Goal: Task Accomplishment & Management: Use online tool/utility

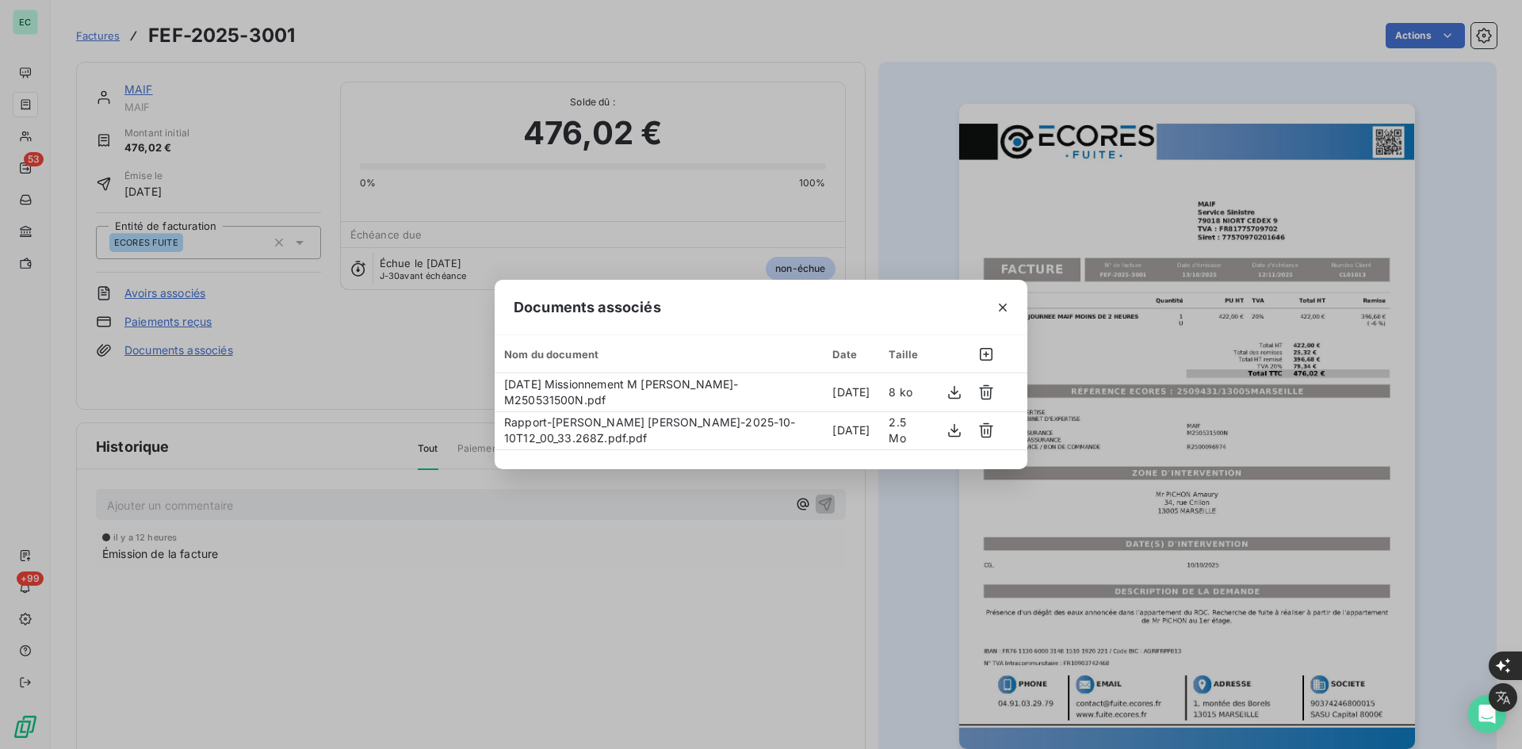
click at [318, 529] on div "Documents associés Nom du document Date Taille [DATE] Missionnement M [PERSON_N…" at bounding box center [761, 374] width 1522 height 749
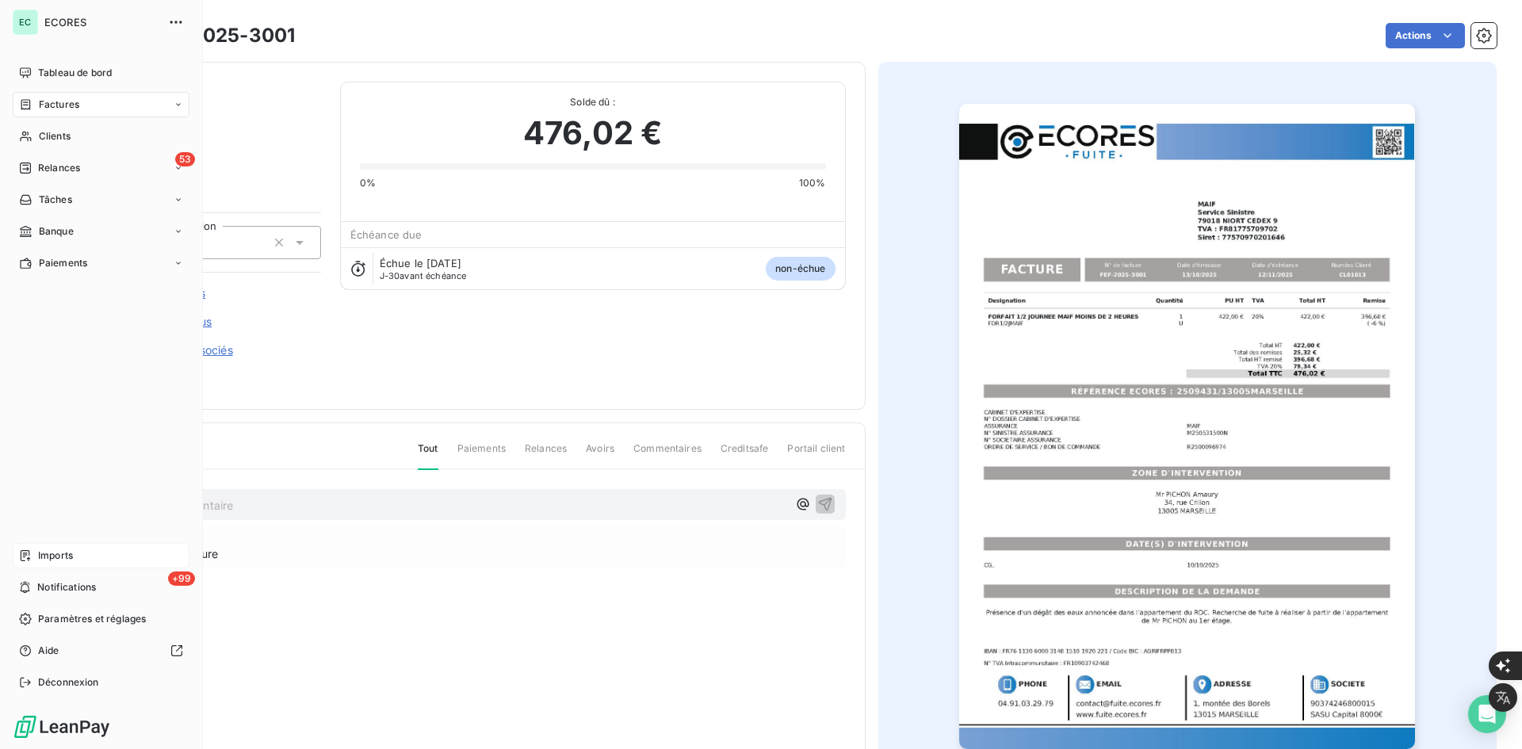
click at [38, 555] on span "Imports" at bounding box center [55, 555] width 35 height 14
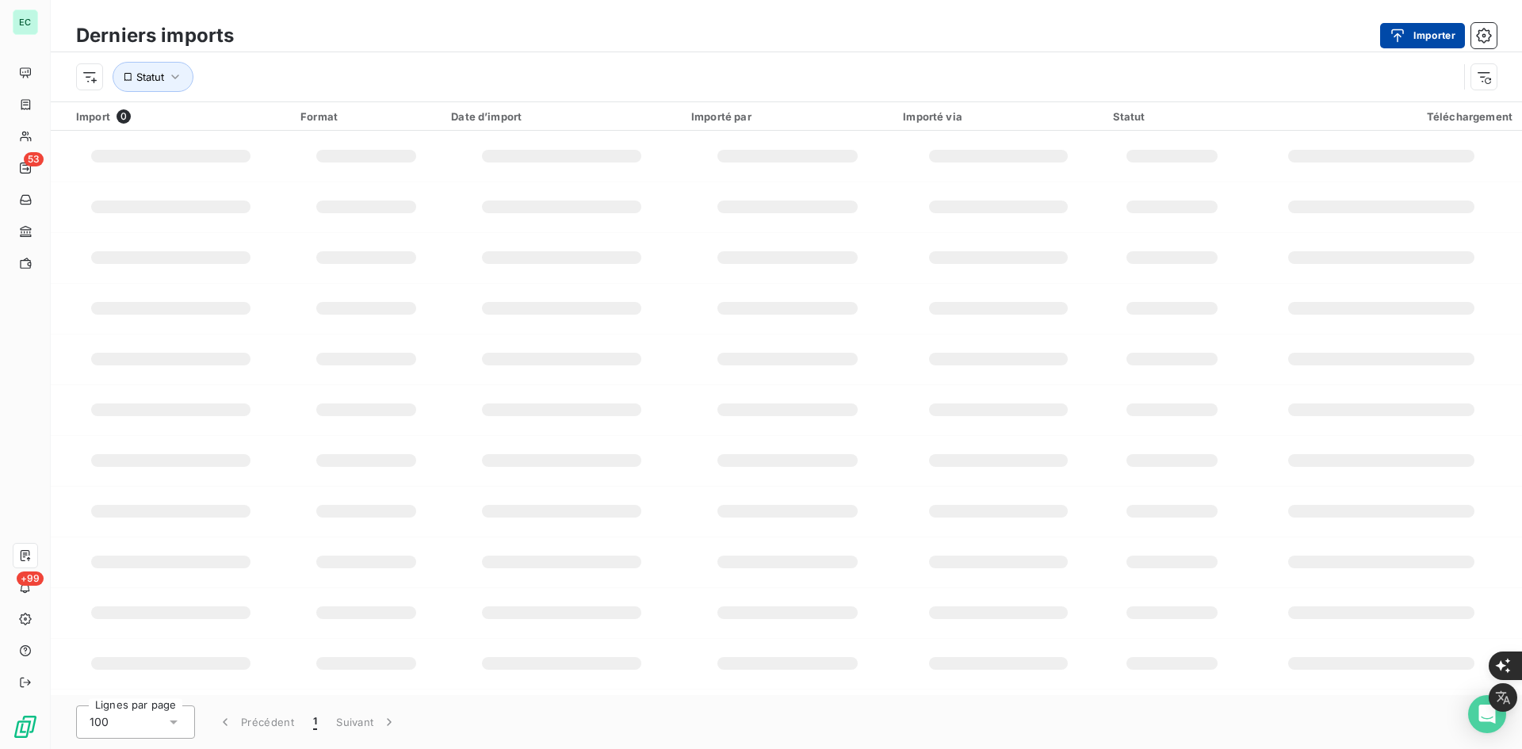
click at [1395, 42] on icon "button" at bounding box center [1397, 36] width 16 height 16
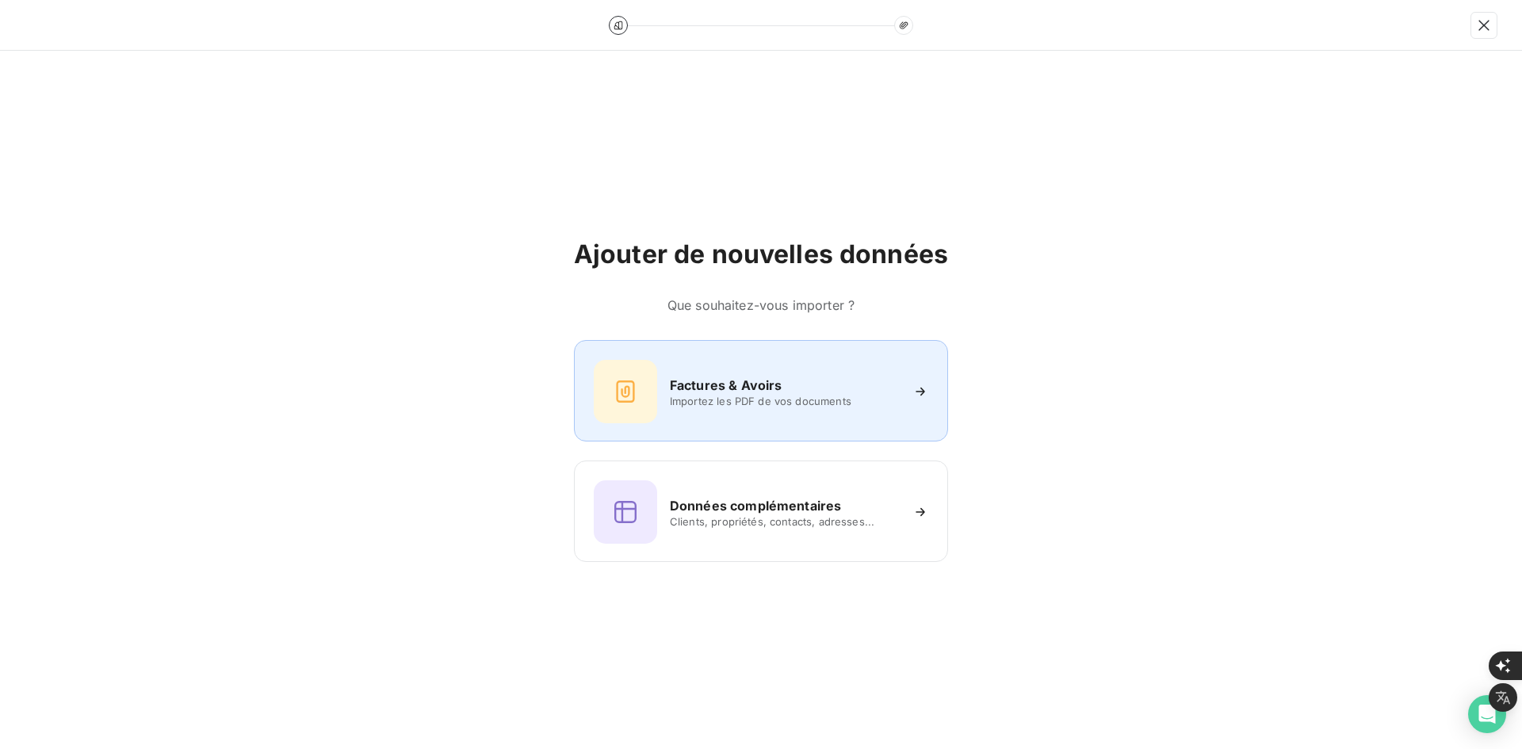
click at [801, 363] on div "Factures & Avoirs Importez les PDF de vos documents" at bounding box center [761, 391] width 334 height 63
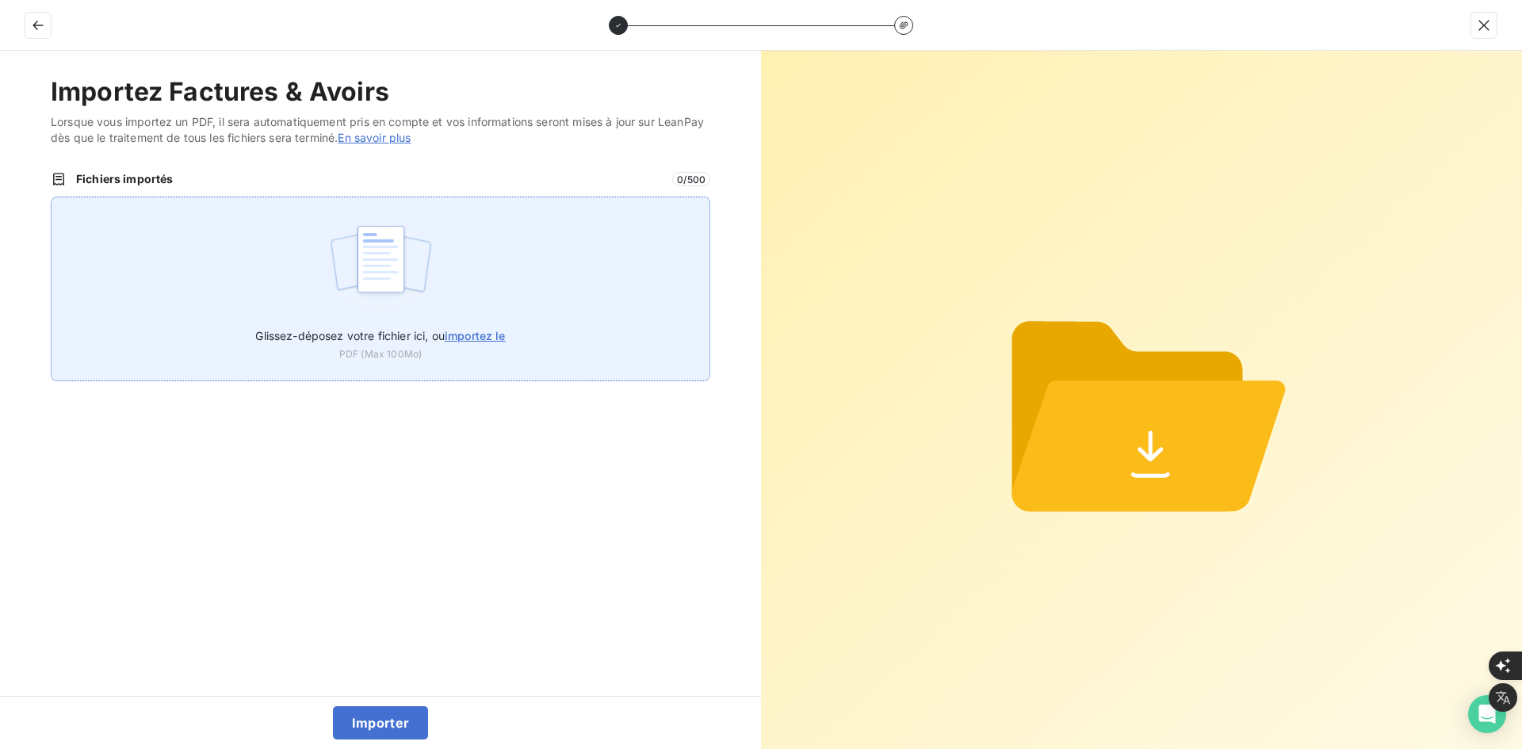
click at [461, 286] on div "Glissez-déposez votre fichier ici, ou importez le PDF (Max 100Mo)" at bounding box center [380, 289] width 659 height 185
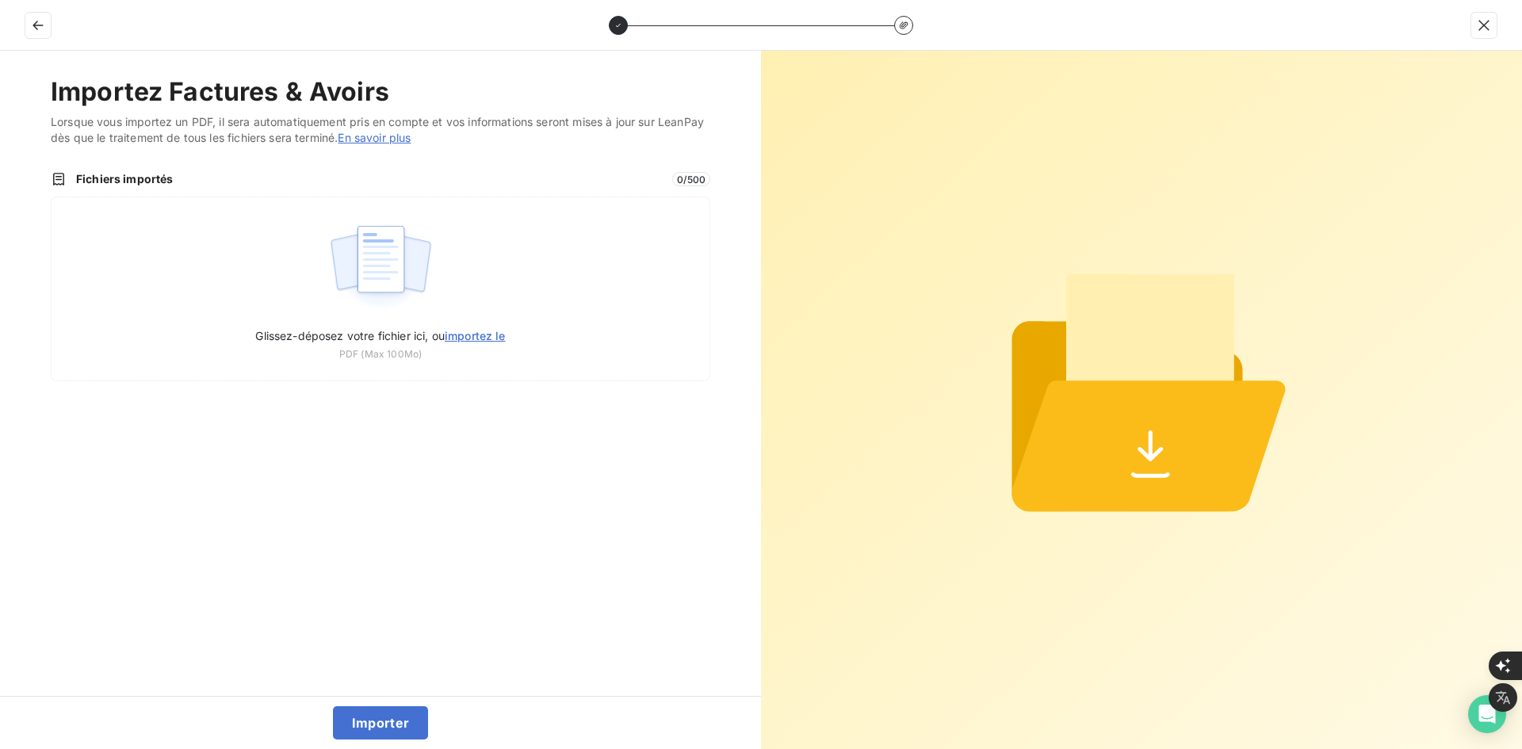
type input "C:\fakepath\FEF-2025-2664.pdf"
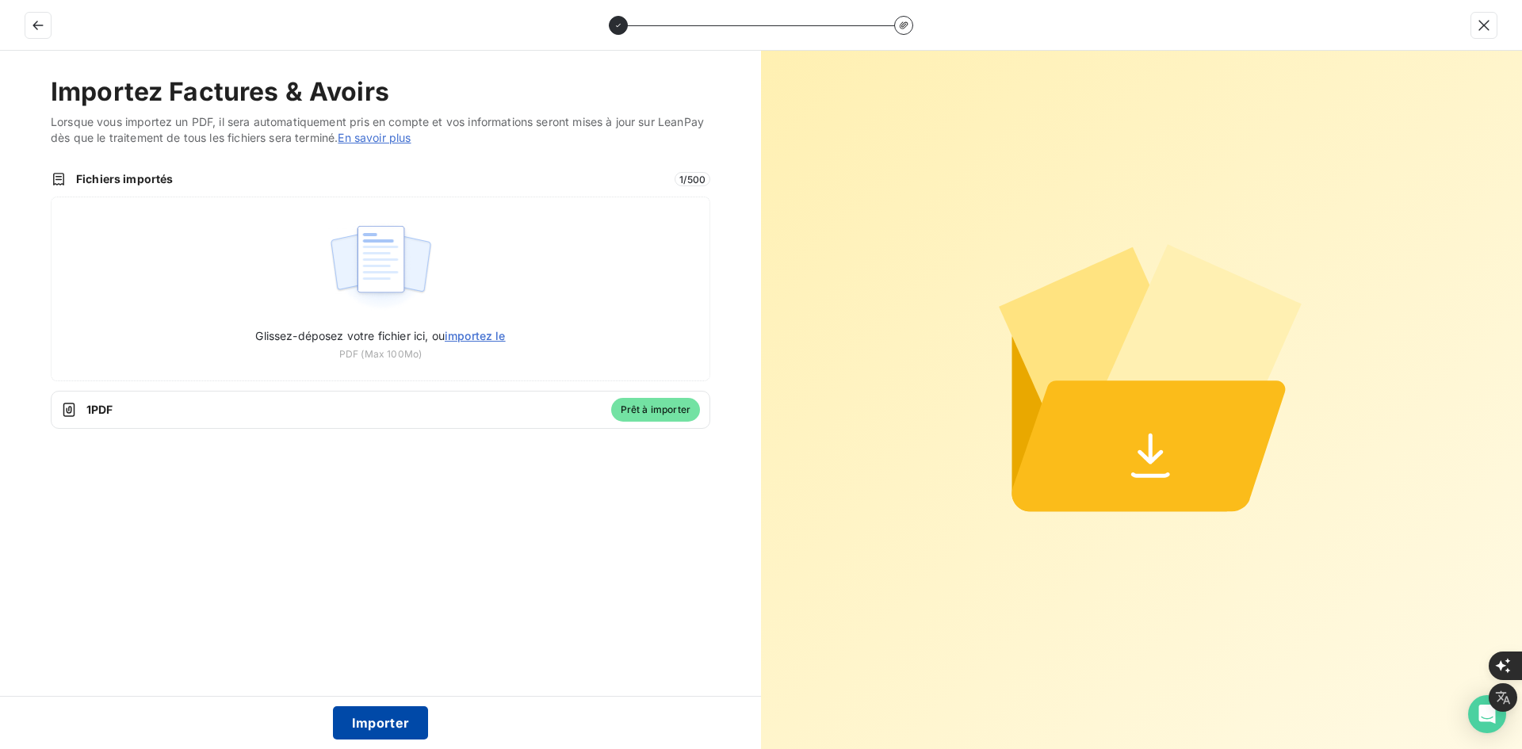
click at [372, 710] on button "Importer" at bounding box center [381, 722] width 96 height 33
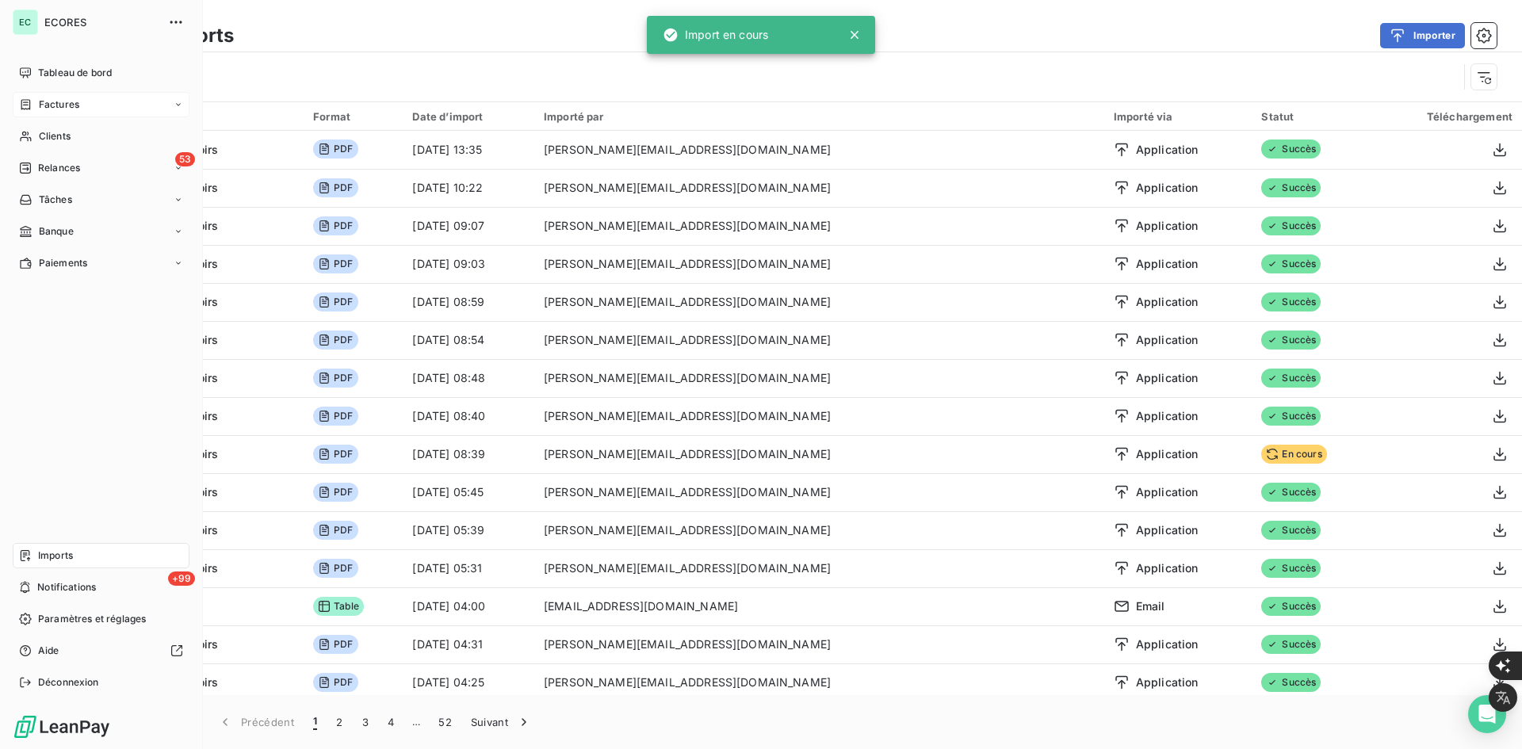
click at [34, 101] on div "Factures" at bounding box center [49, 104] width 60 height 14
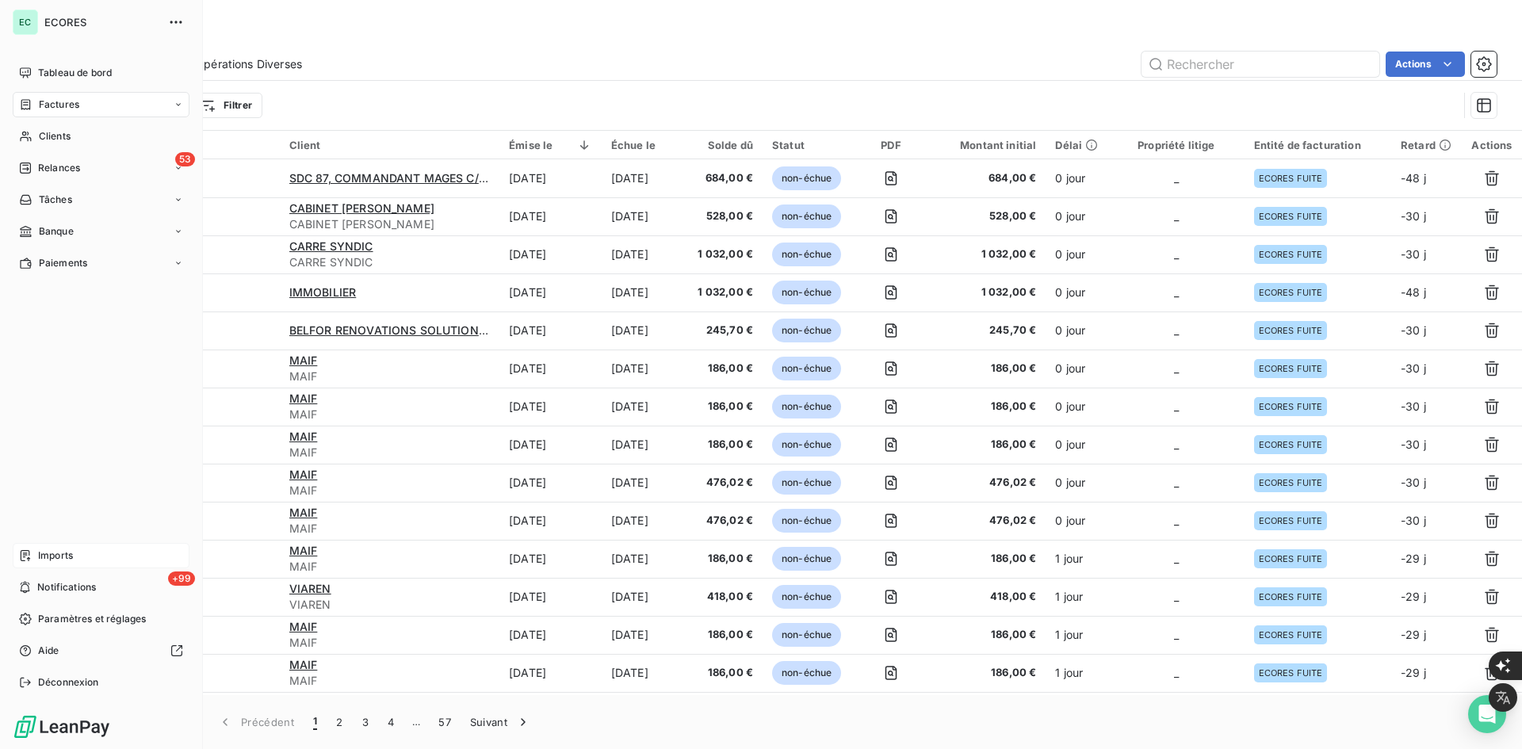
click at [96, 558] on div "Imports" at bounding box center [101, 555] width 177 height 25
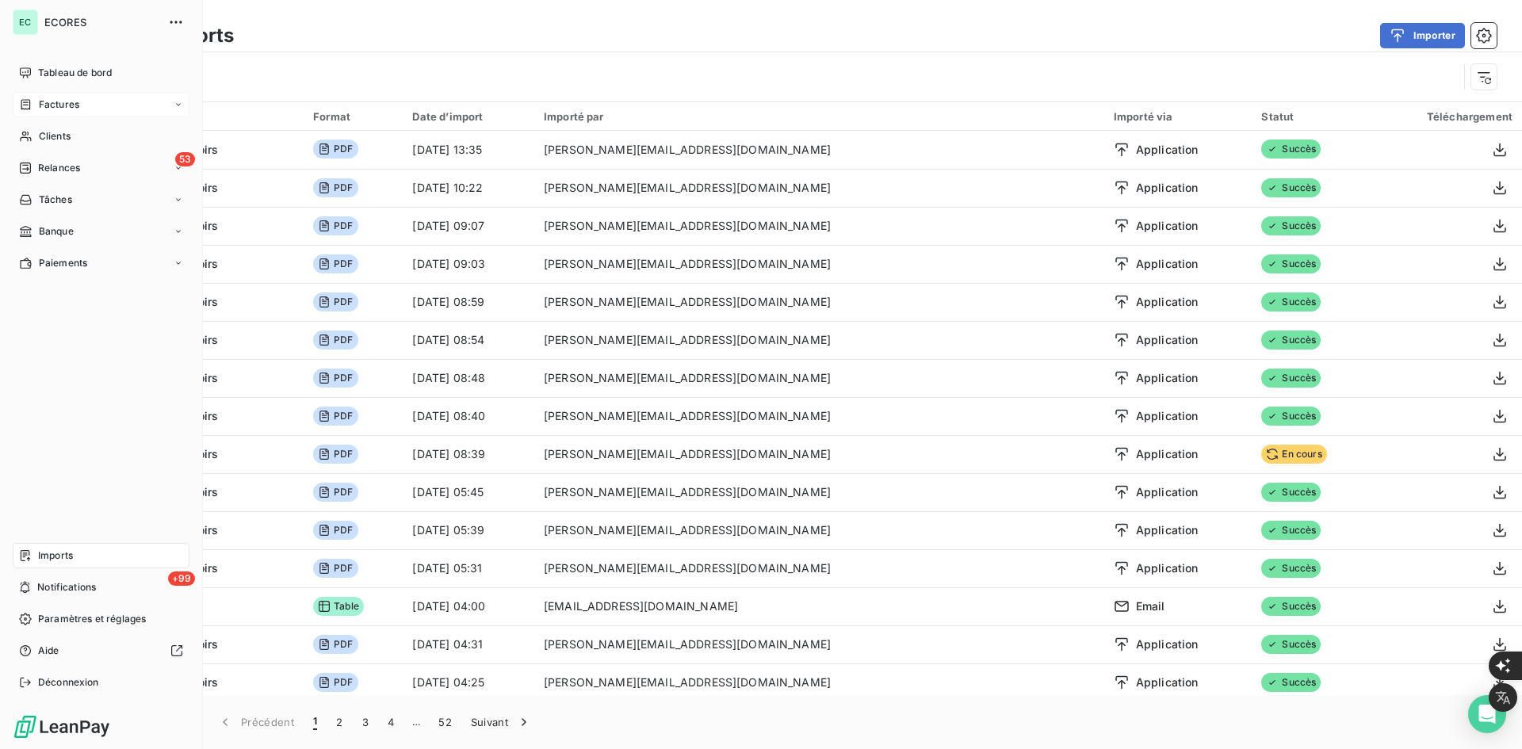
click at [67, 113] on div "Factures" at bounding box center [101, 104] width 177 height 25
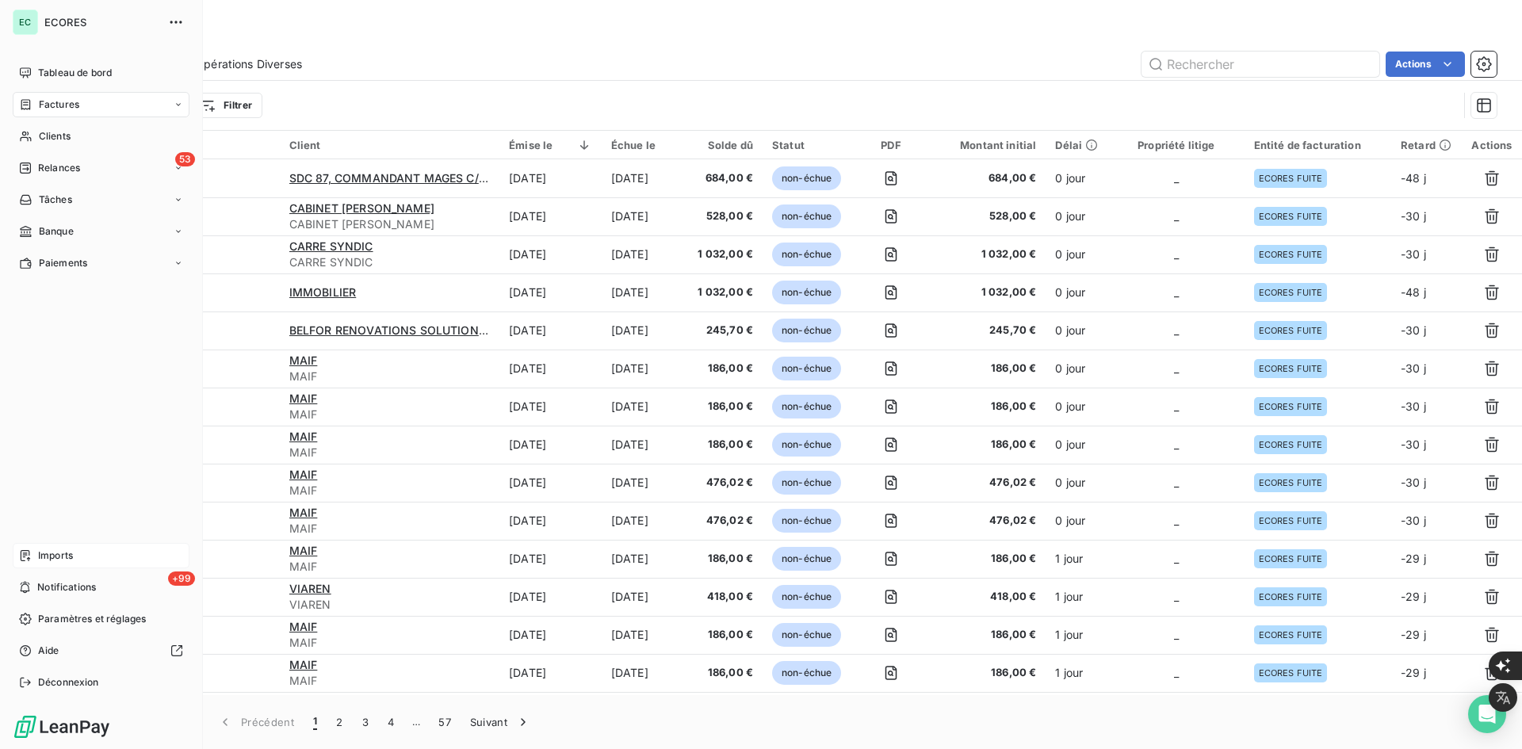
click at [63, 567] on div "Imports" at bounding box center [101, 555] width 177 height 25
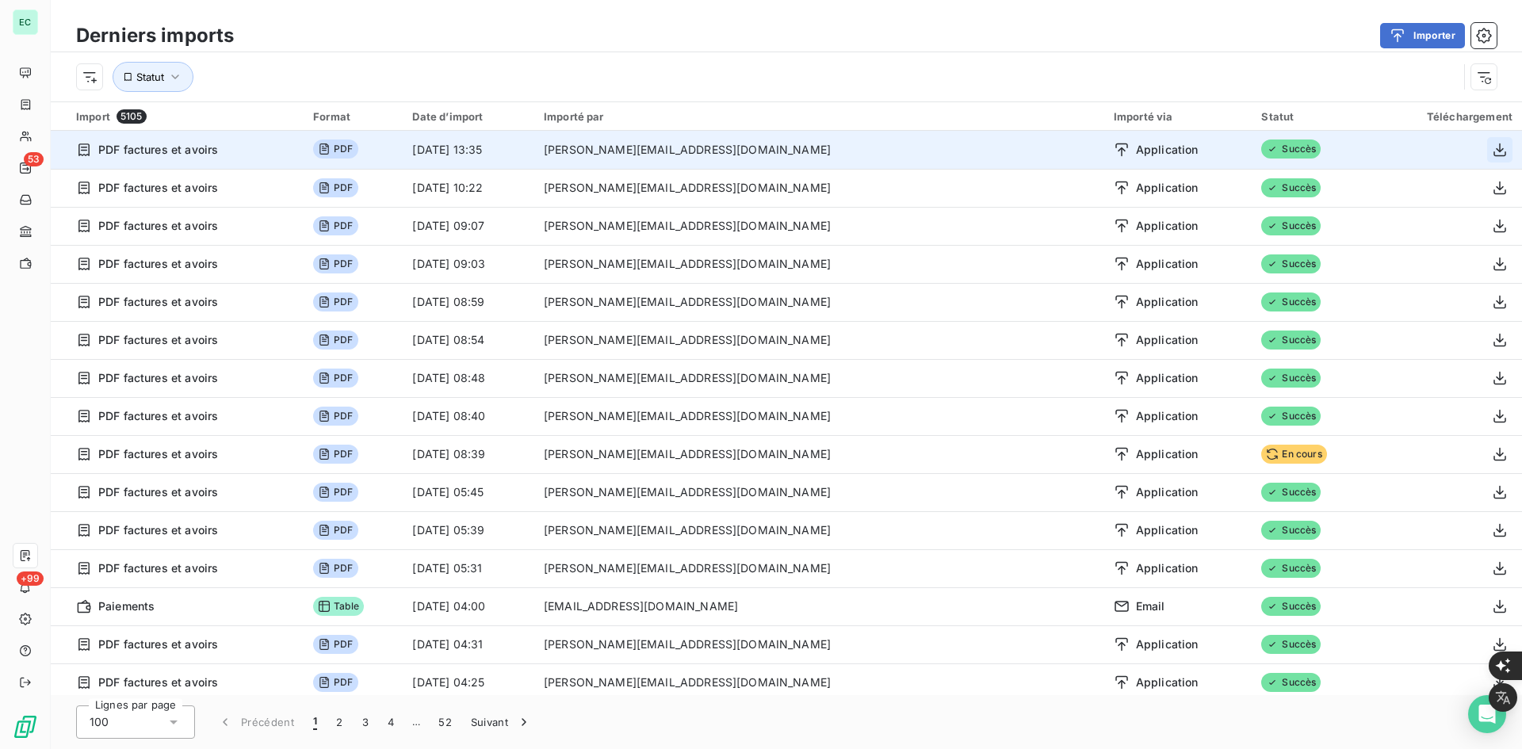
click at [1487, 146] on button "button" at bounding box center [1499, 149] width 25 height 25
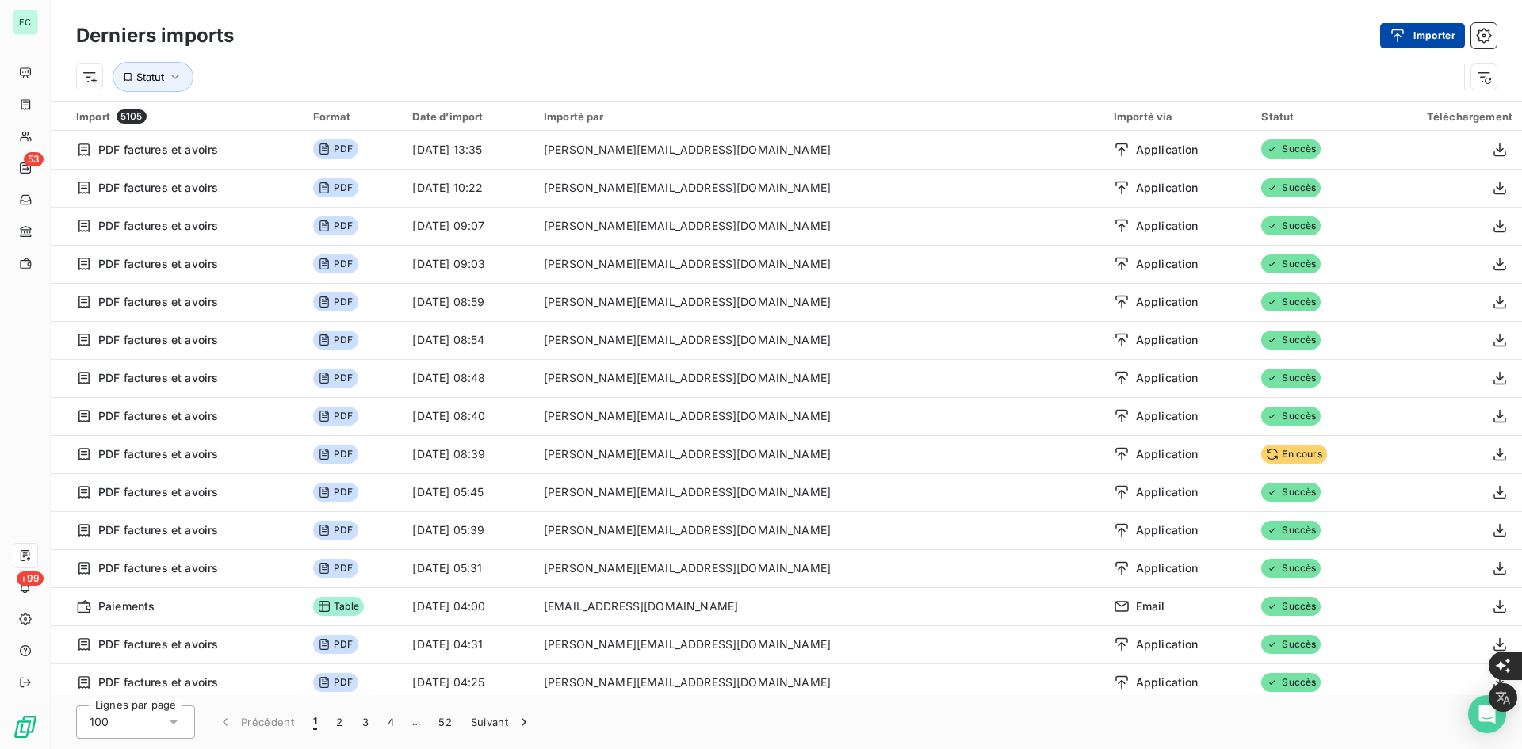
click at [1412, 44] on button "Importer" at bounding box center [1422, 35] width 85 height 25
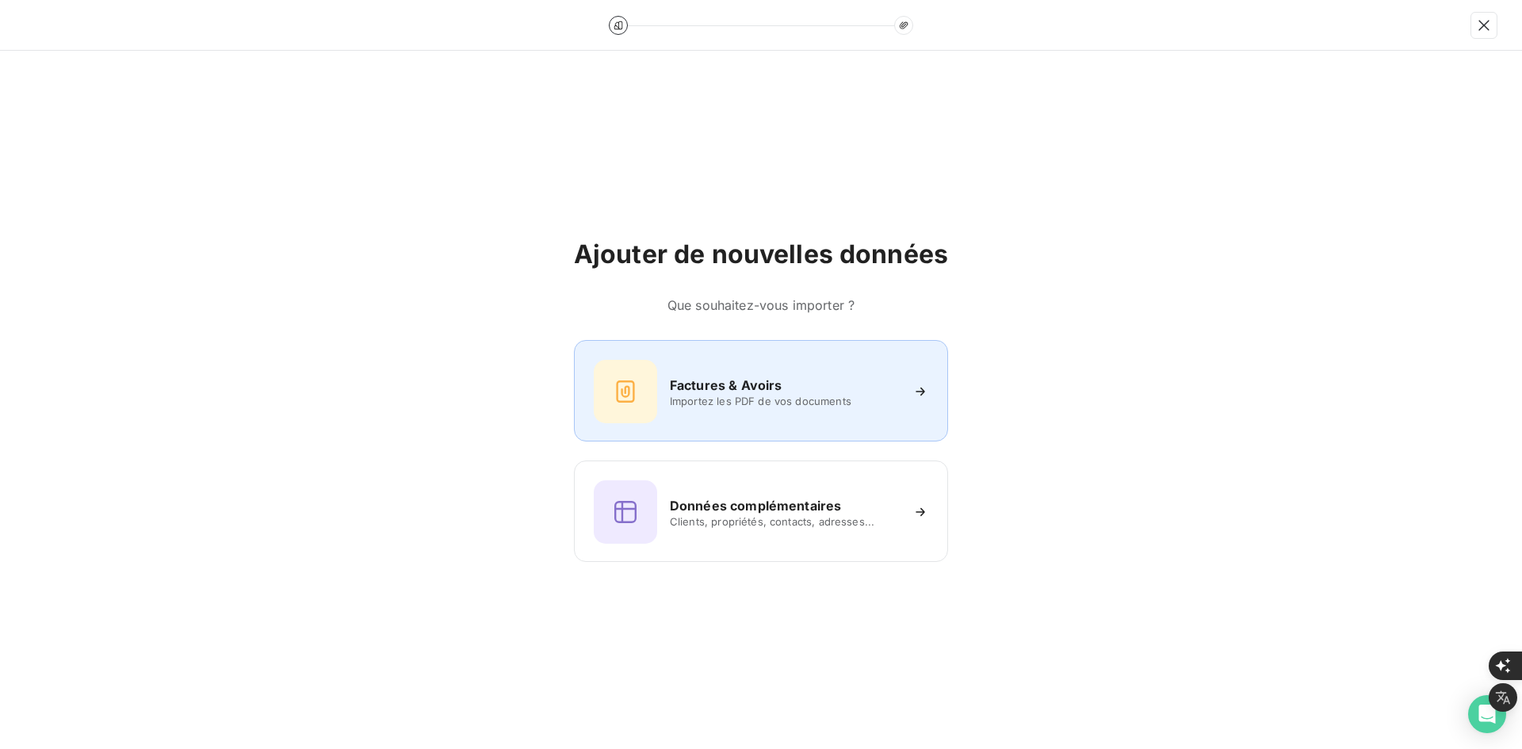
click at [756, 408] on div "Factures & Avoirs Importez les PDF de vos documents" at bounding box center [761, 391] width 334 height 63
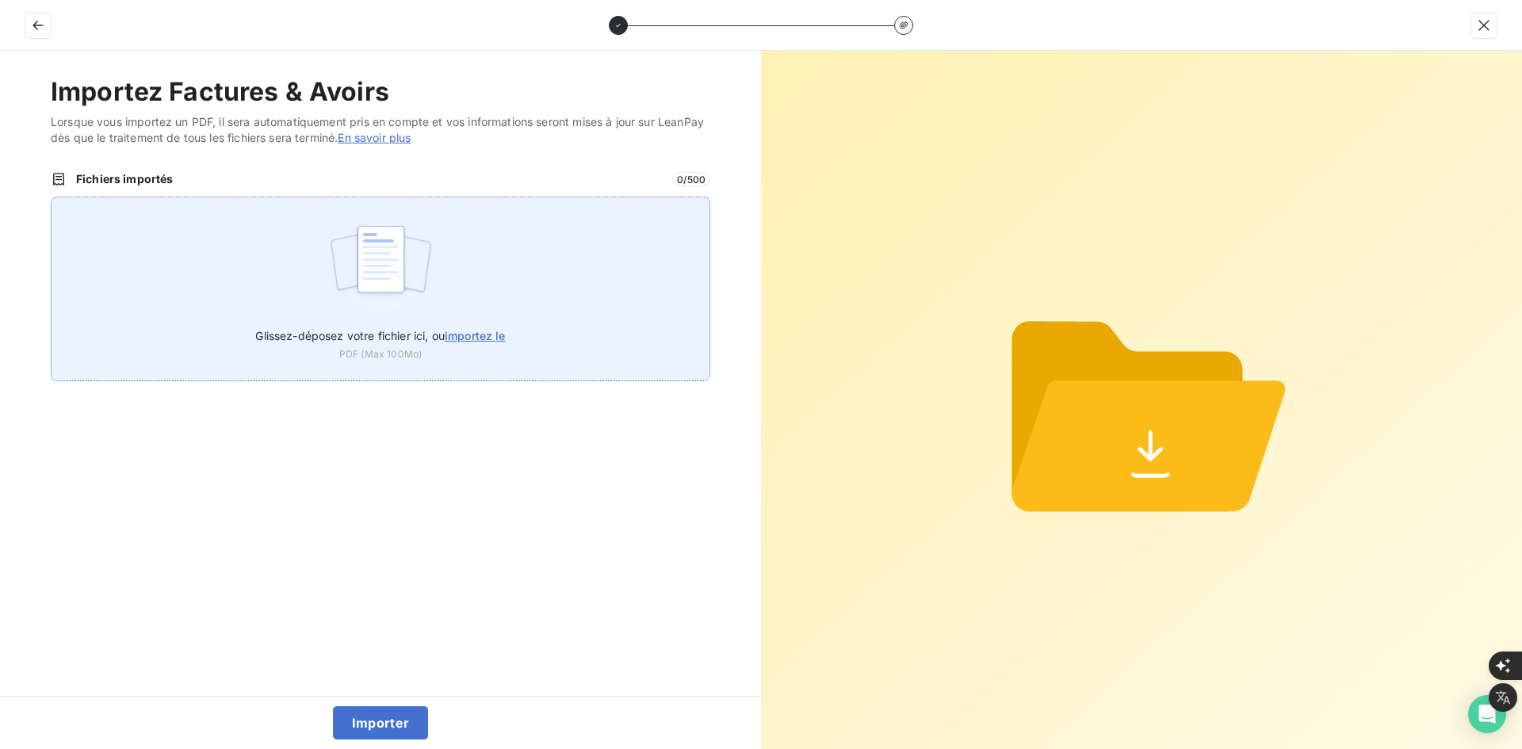
click at [406, 254] on img at bounding box center [380, 266] width 105 height 101
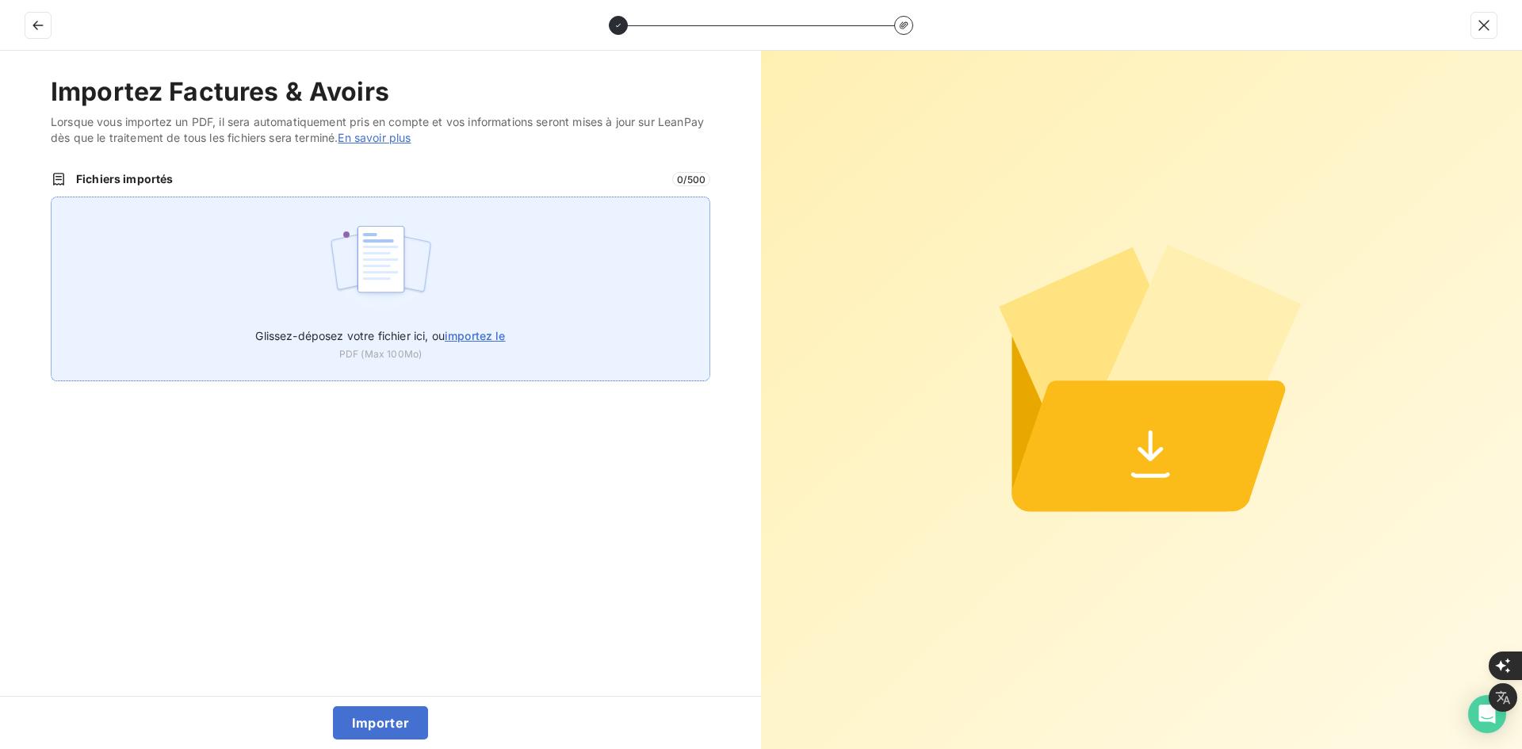
type input "C:\fakepath\FEF-2025-3002.pdf"
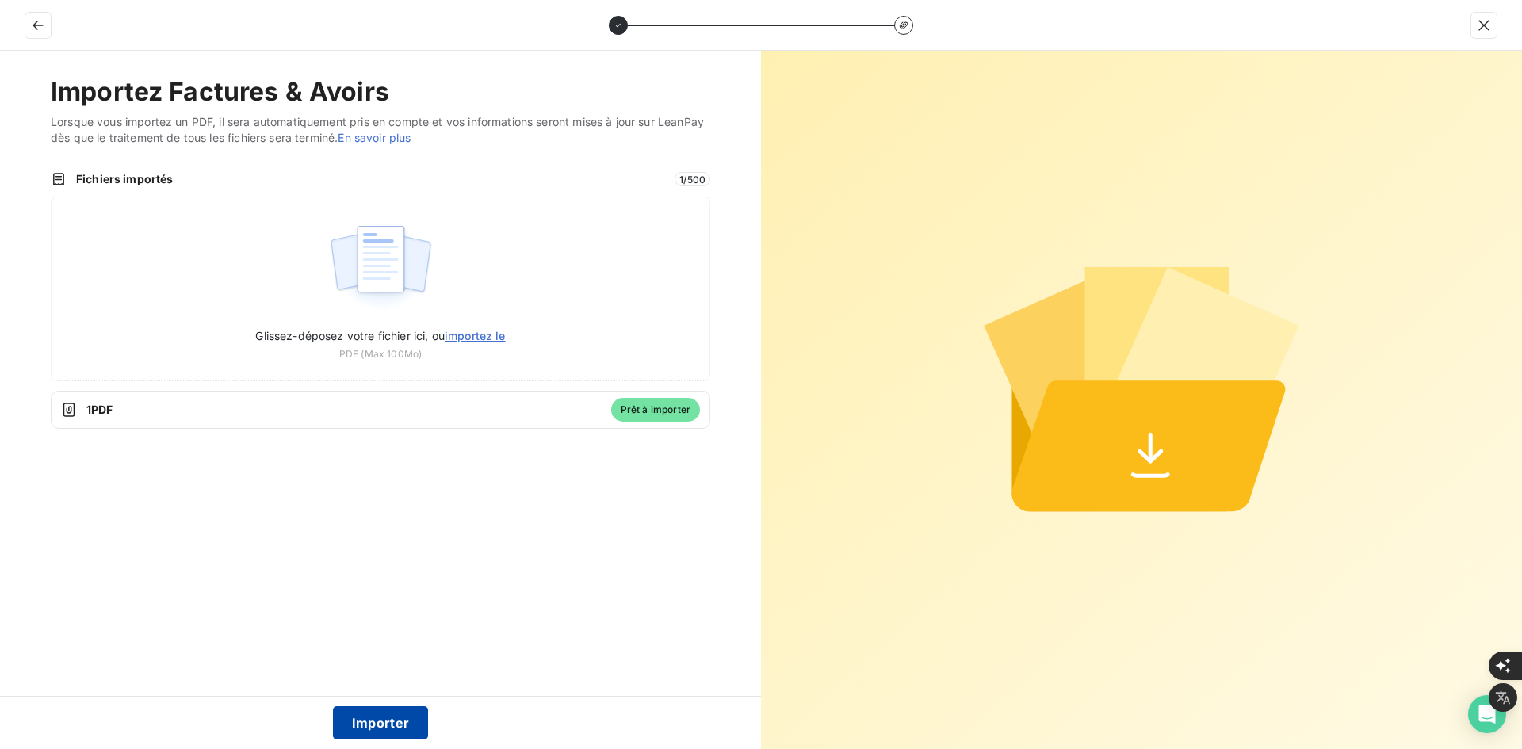
click at [356, 727] on button "Importer" at bounding box center [381, 722] width 96 height 33
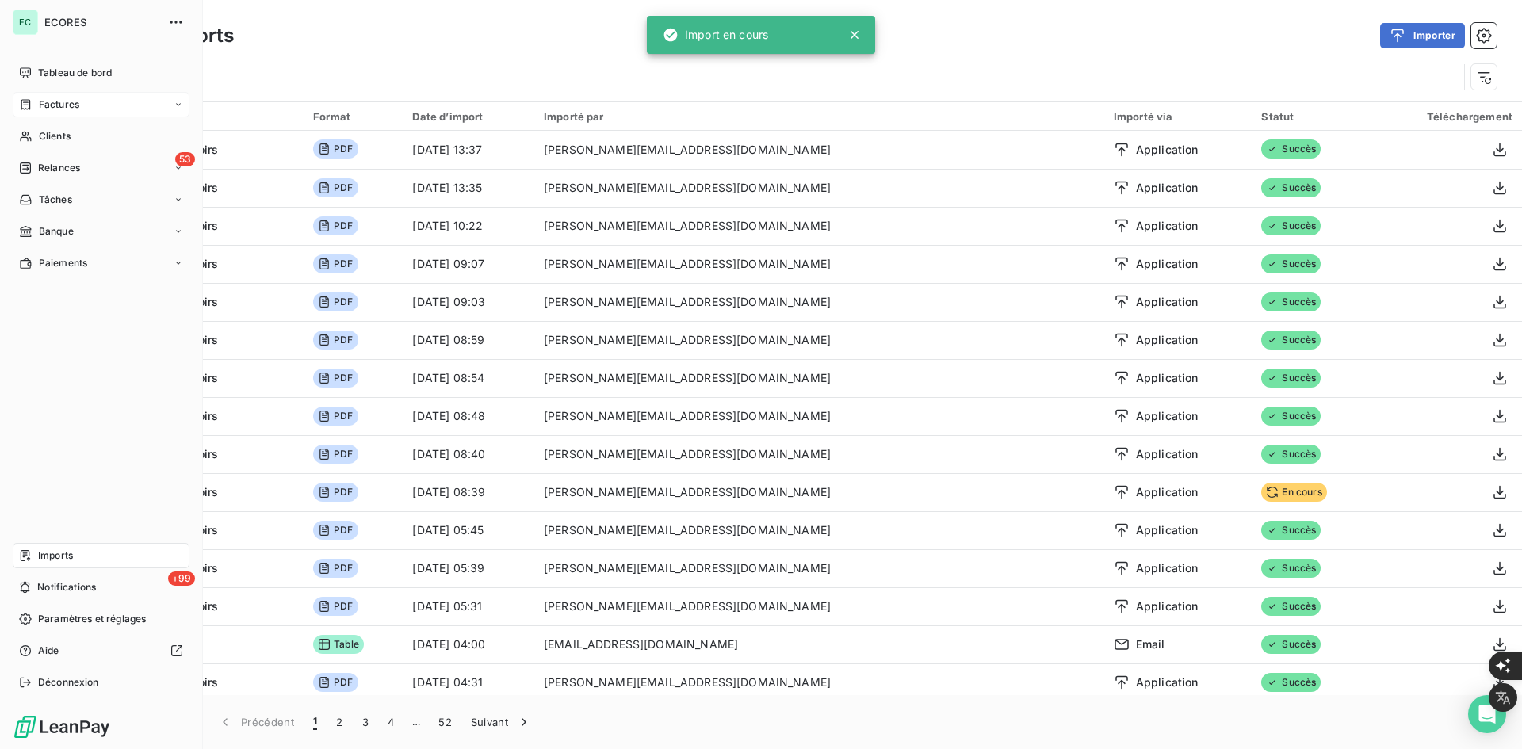
click at [29, 104] on icon at bounding box center [26, 104] width 10 height 10
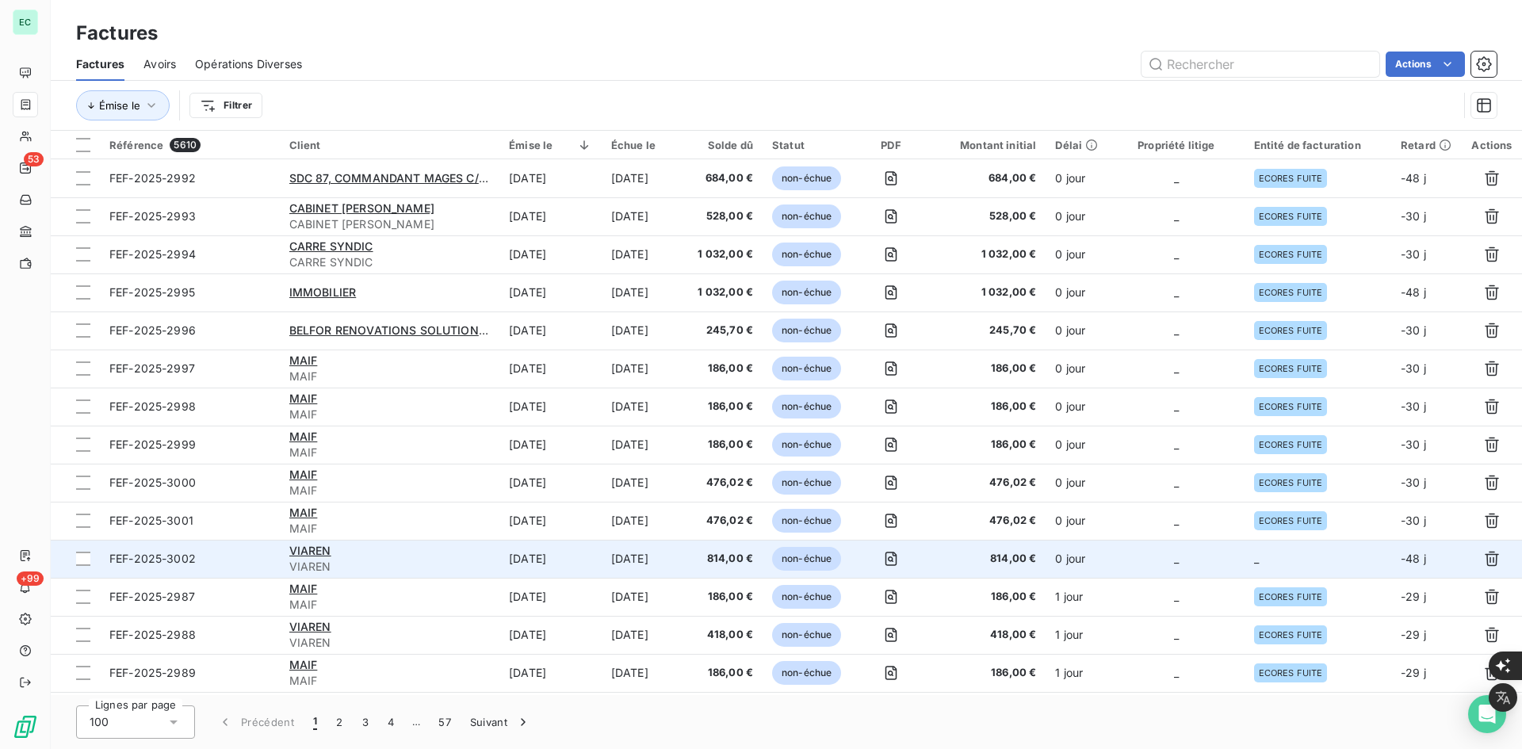
click at [1279, 571] on td "_" at bounding box center [1317, 559] width 147 height 38
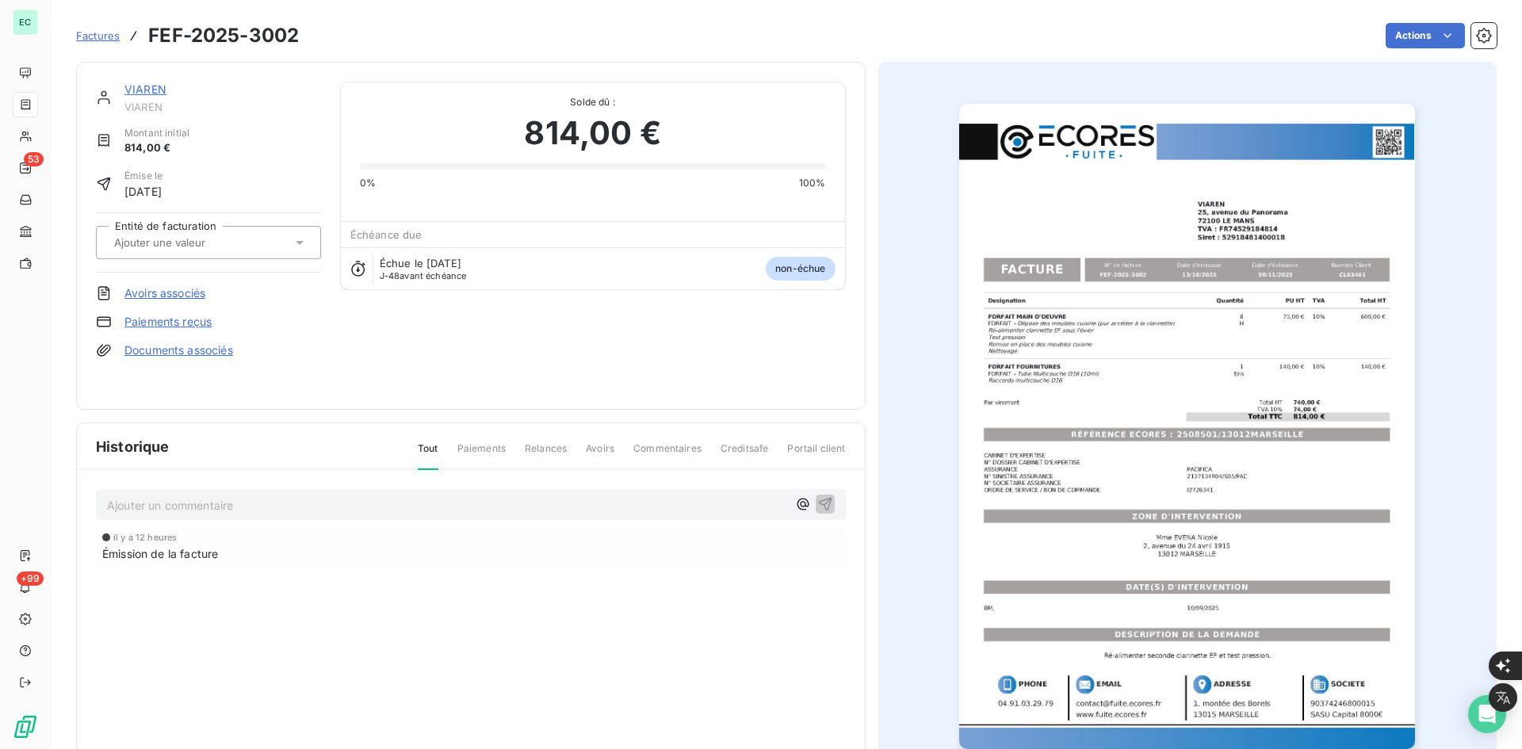
click at [240, 248] on input "text" at bounding box center [192, 242] width 159 height 14
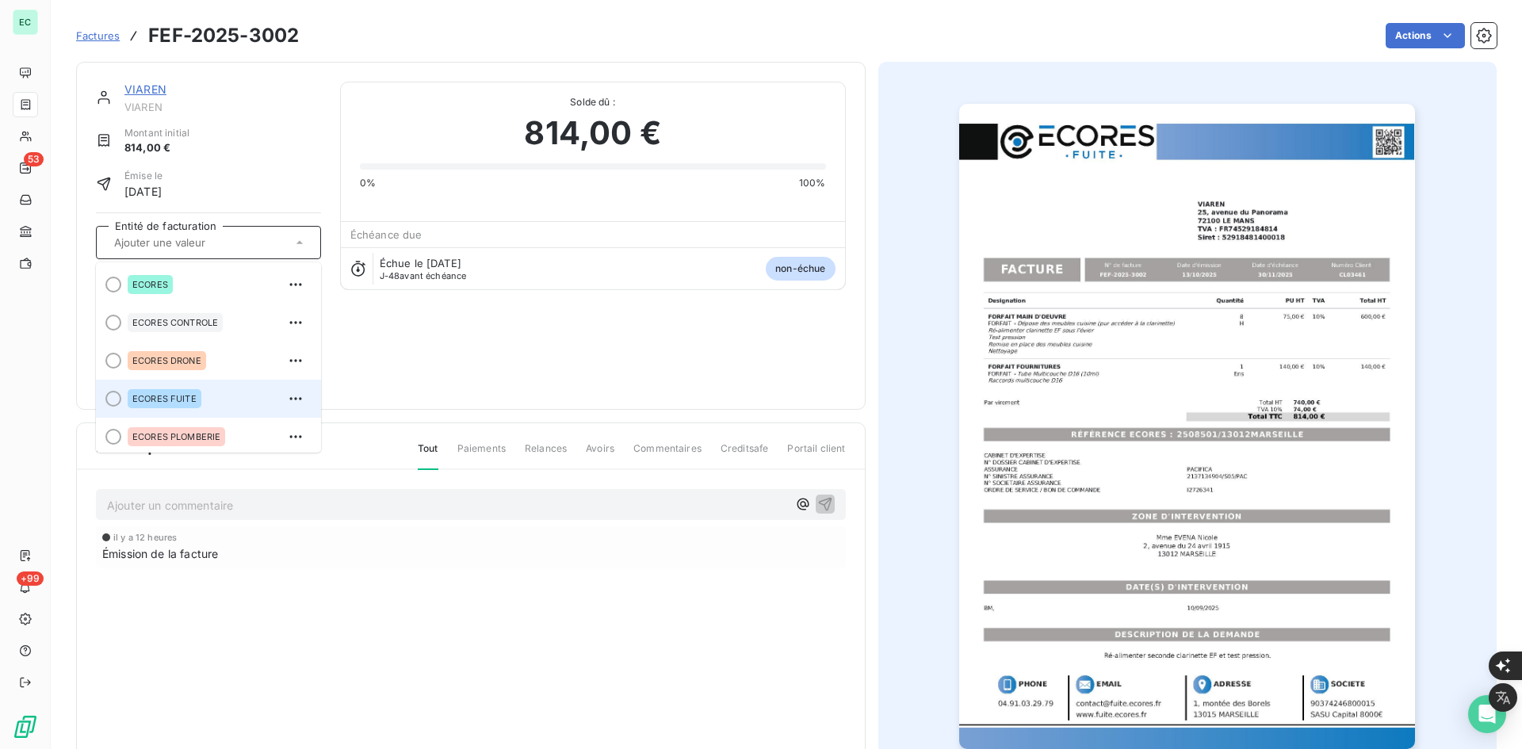
click at [193, 394] on span "ECORES FUITE" at bounding box center [164, 399] width 64 height 10
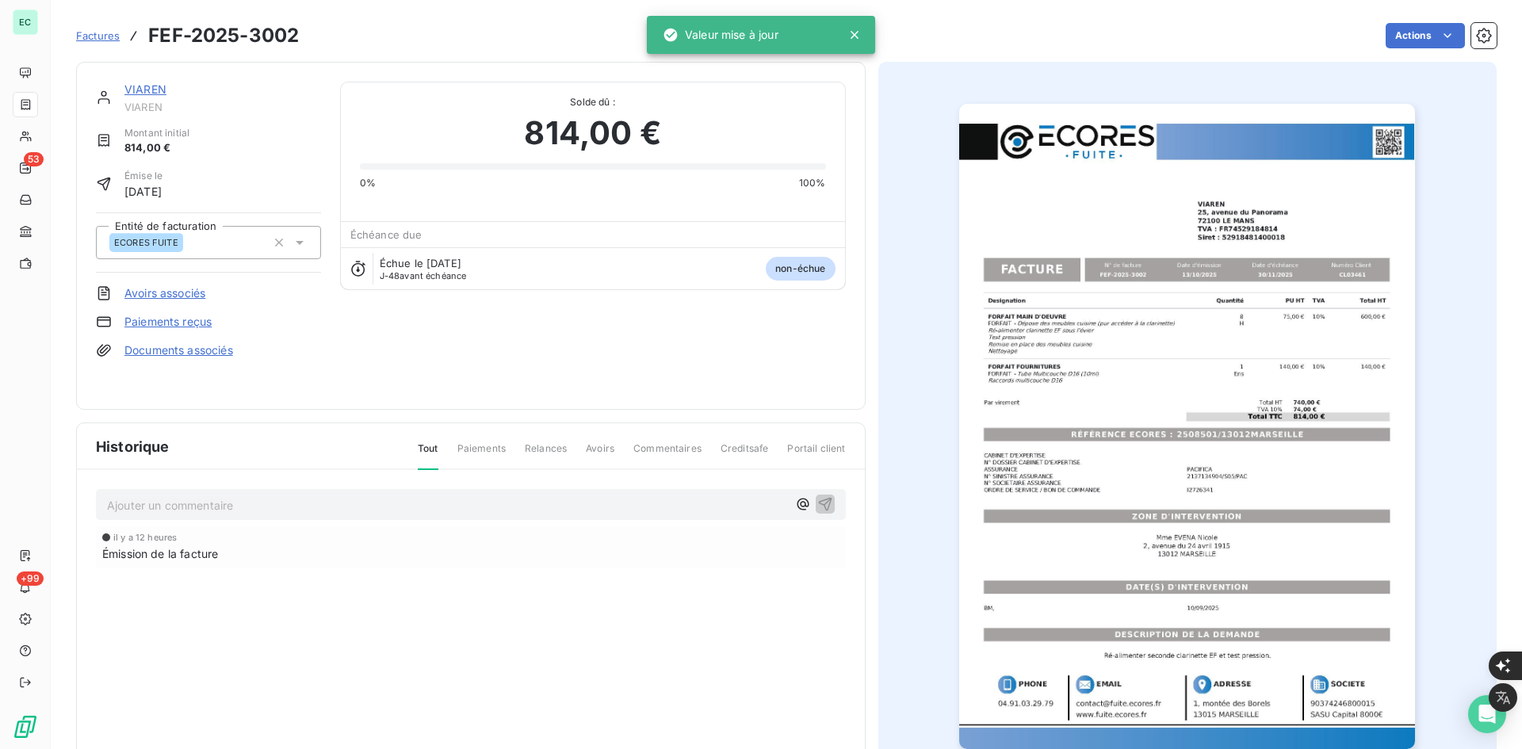
click at [207, 346] on link "Documents associés" at bounding box center [178, 350] width 109 height 16
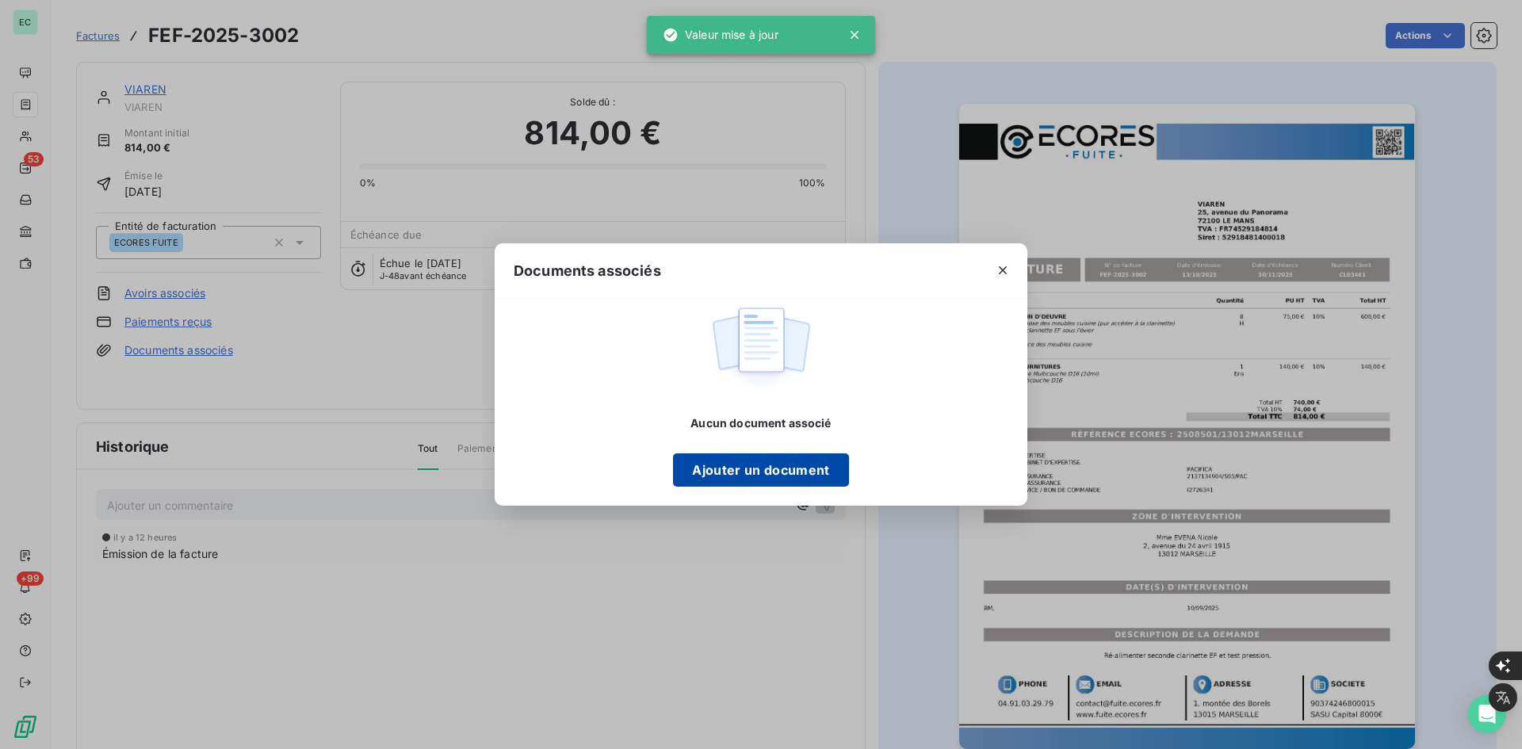
click at [685, 447] on div "Aucun document associé Ajouter un document" at bounding box center [760, 450] width 175 height 71
click at [707, 465] on button "Ajouter un document" at bounding box center [760, 469] width 175 height 33
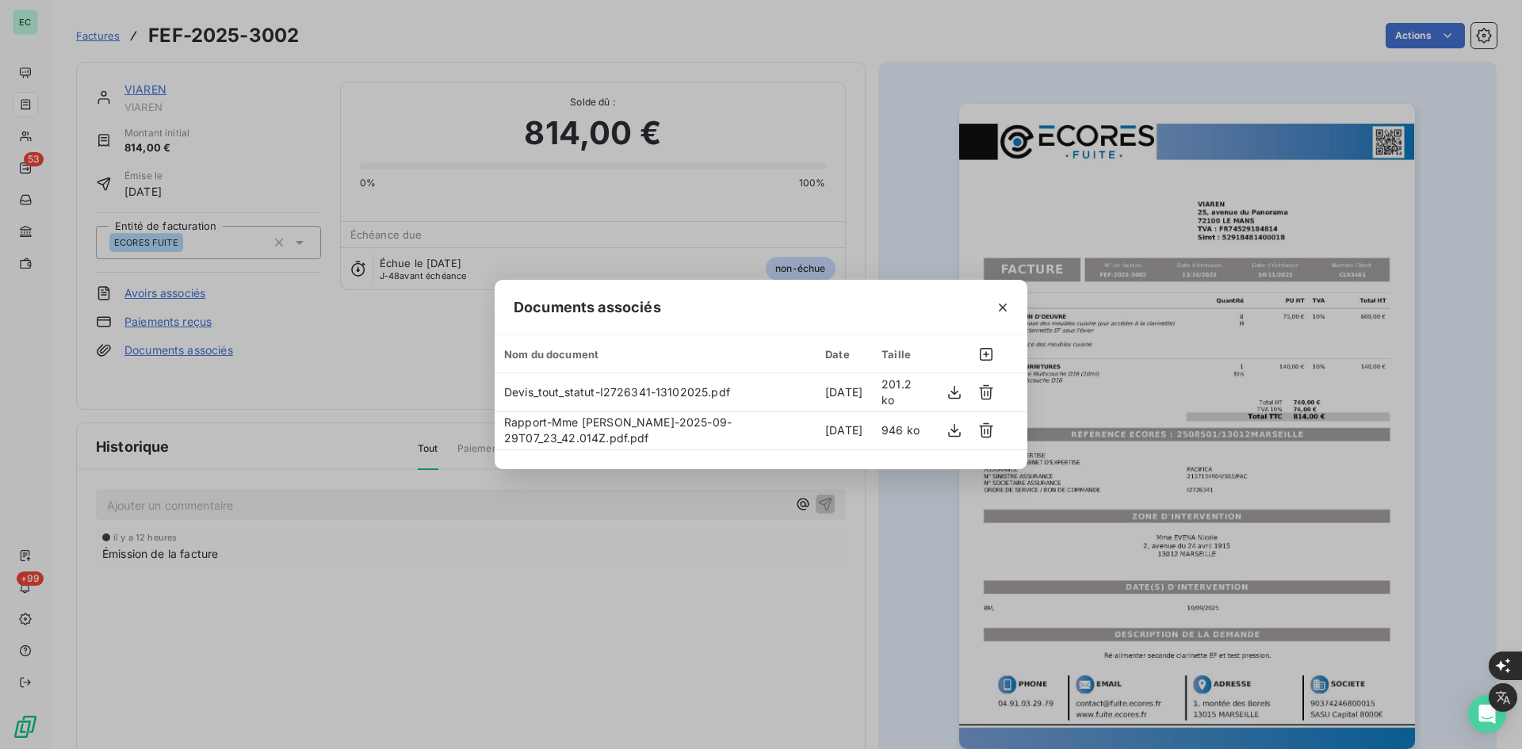
click at [1009, 308] on icon "button" at bounding box center [1003, 308] width 16 height 16
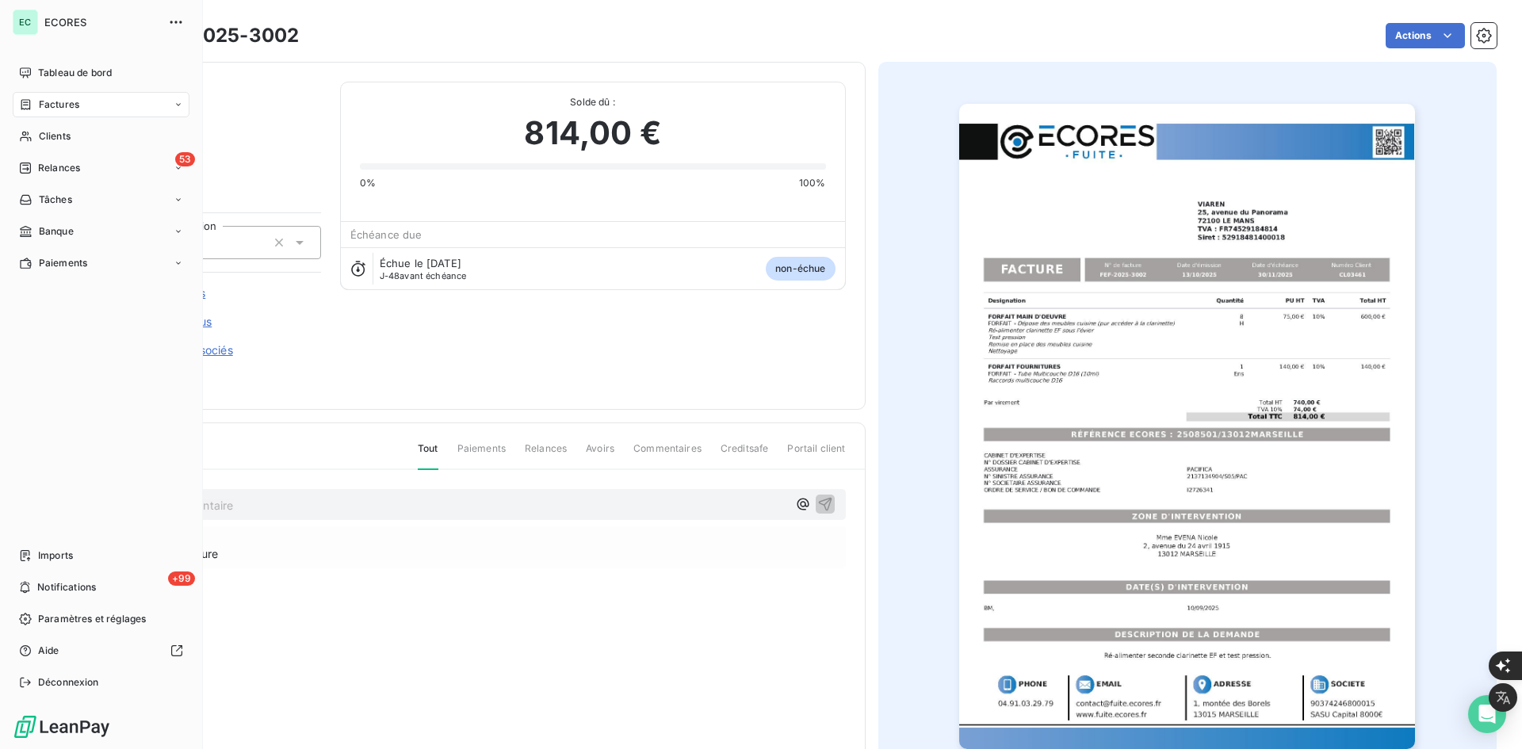
click at [48, 560] on span "Imports" at bounding box center [55, 555] width 35 height 14
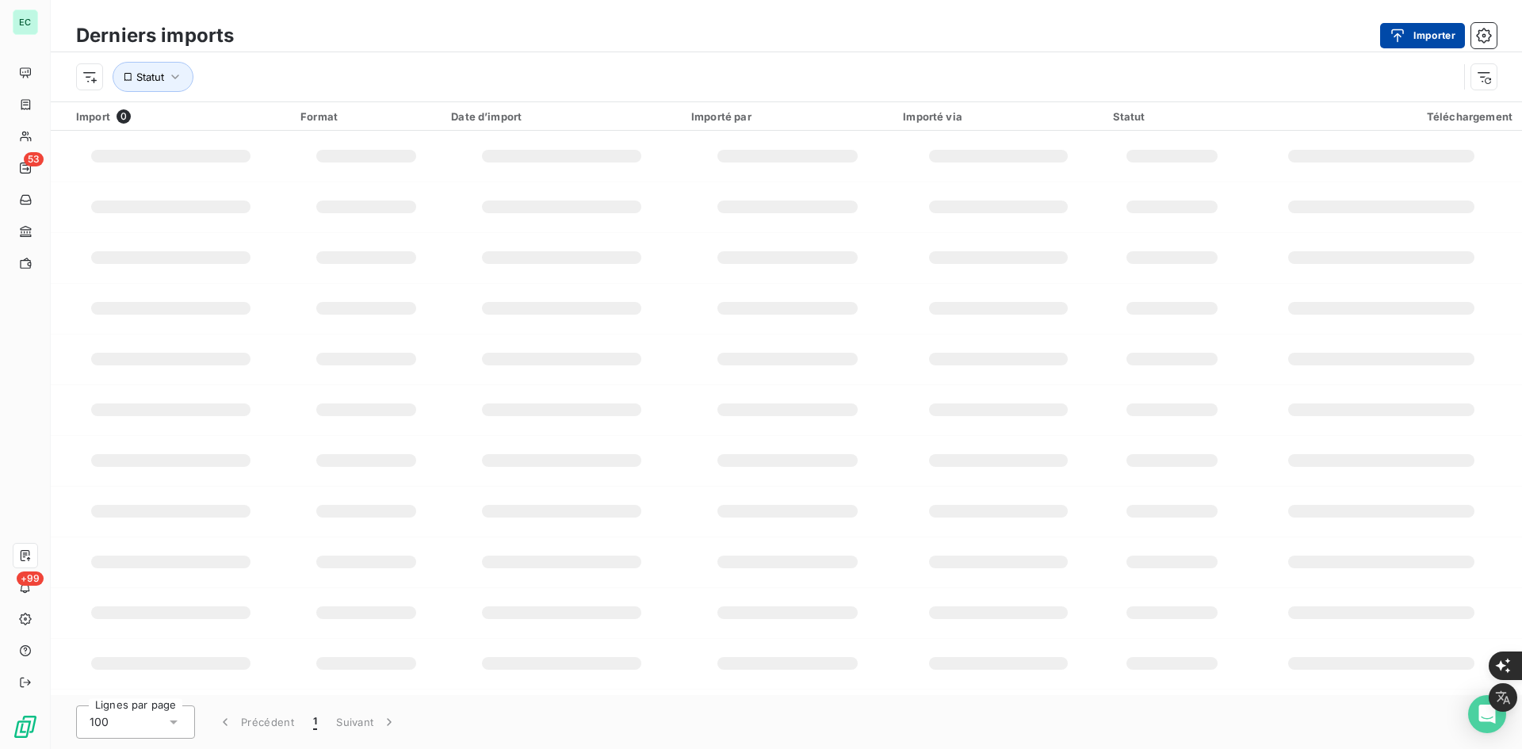
click at [1404, 45] on button "Importer" at bounding box center [1422, 35] width 85 height 25
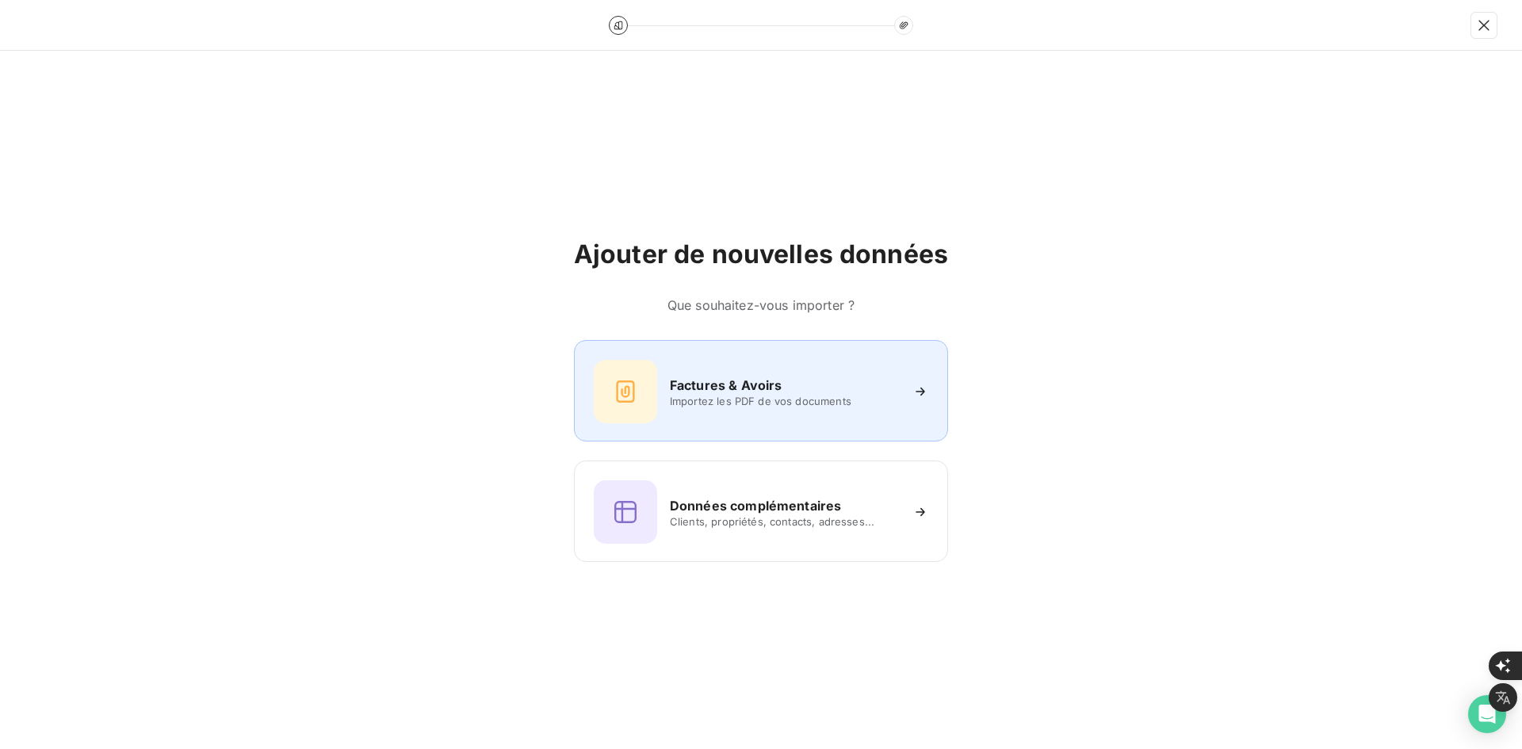
click at [808, 352] on div "Factures & Avoirs Importez les PDF de vos documents" at bounding box center [761, 390] width 374 height 101
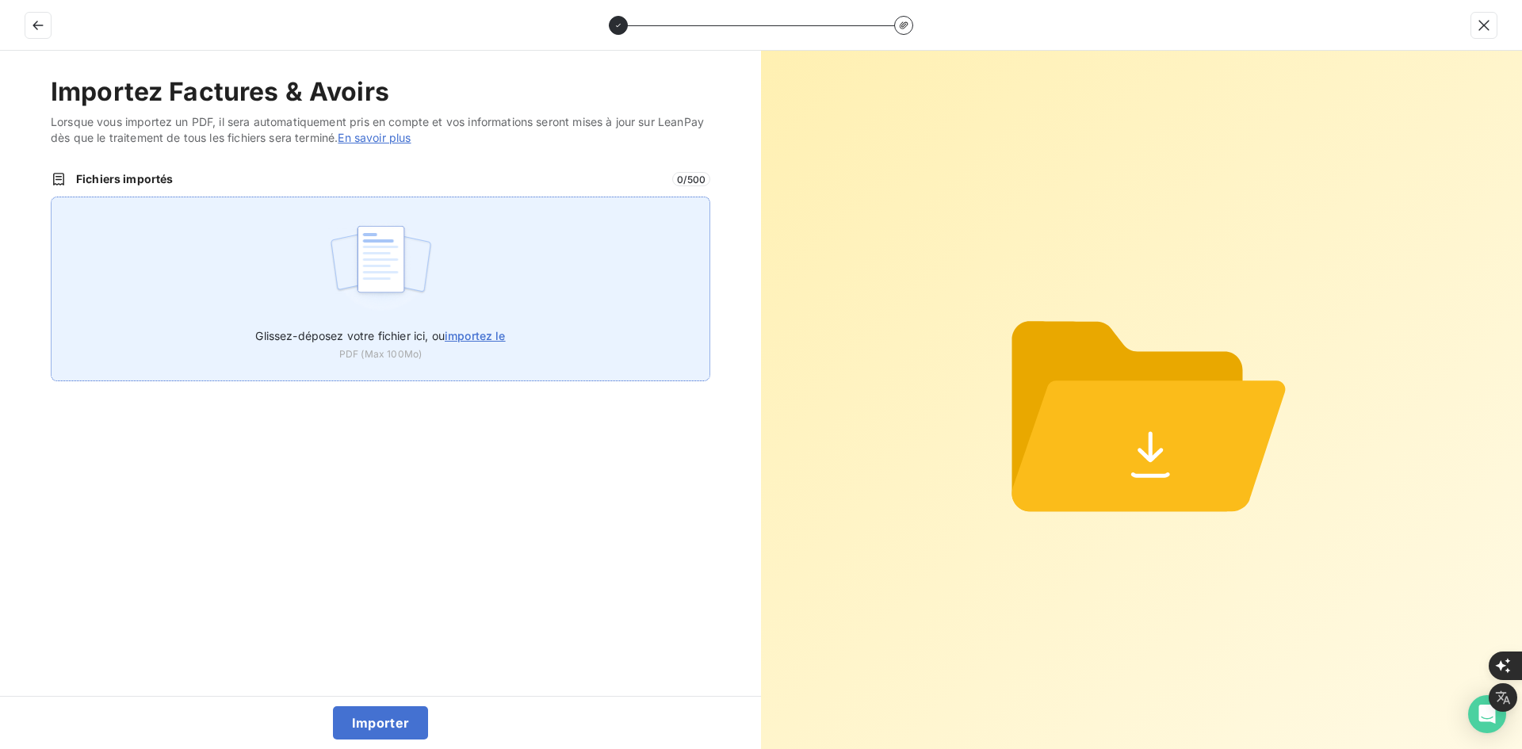
click at [556, 291] on div "Glissez-déposez votre fichier ici, ou importez le PDF (Max 100Mo)" at bounding box center [380, 289] width 659 height 185
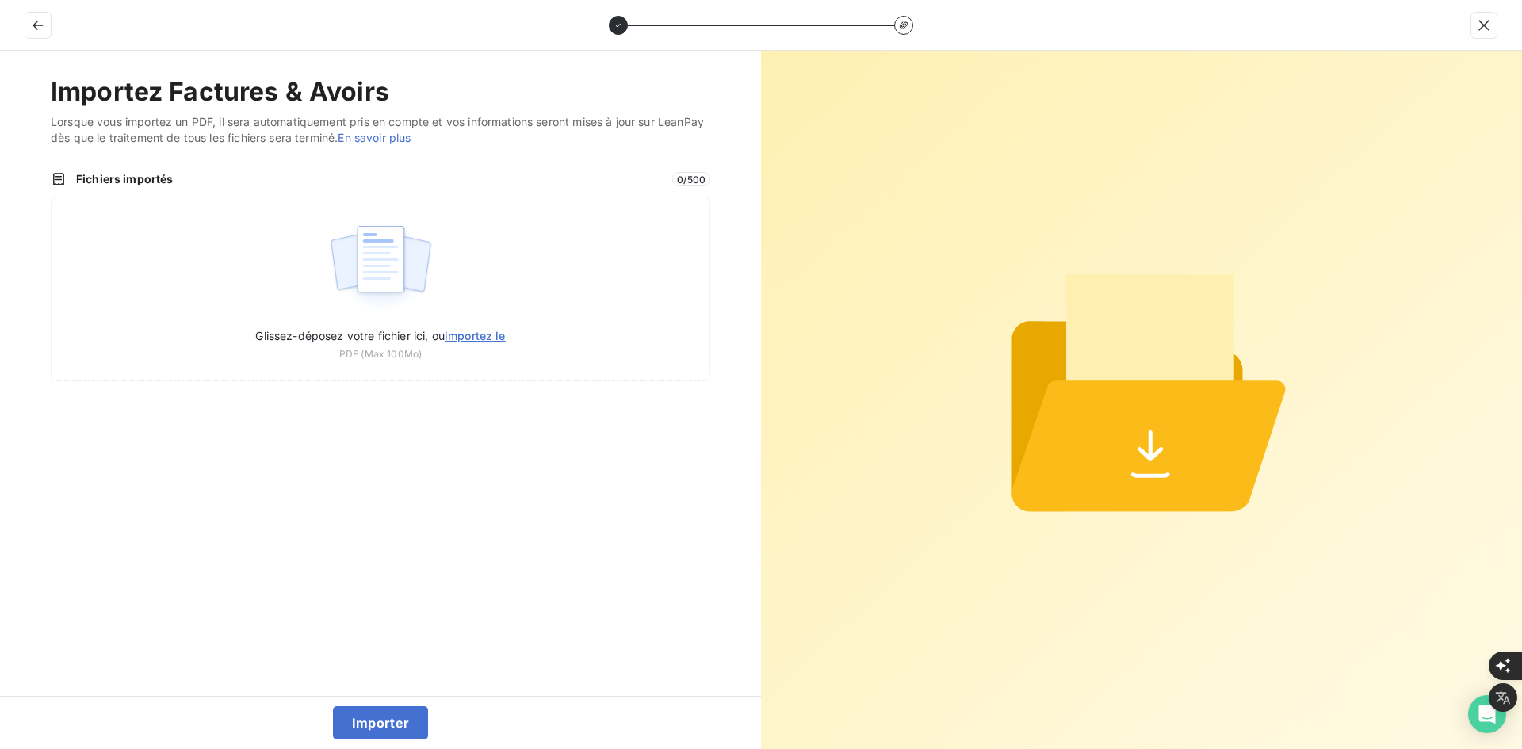
type input "C:\fakepath\FEF-2025-3003.pdf"
click at [365, 718] on button "Importer" at bounding box center [381, 722] width 96 height 33
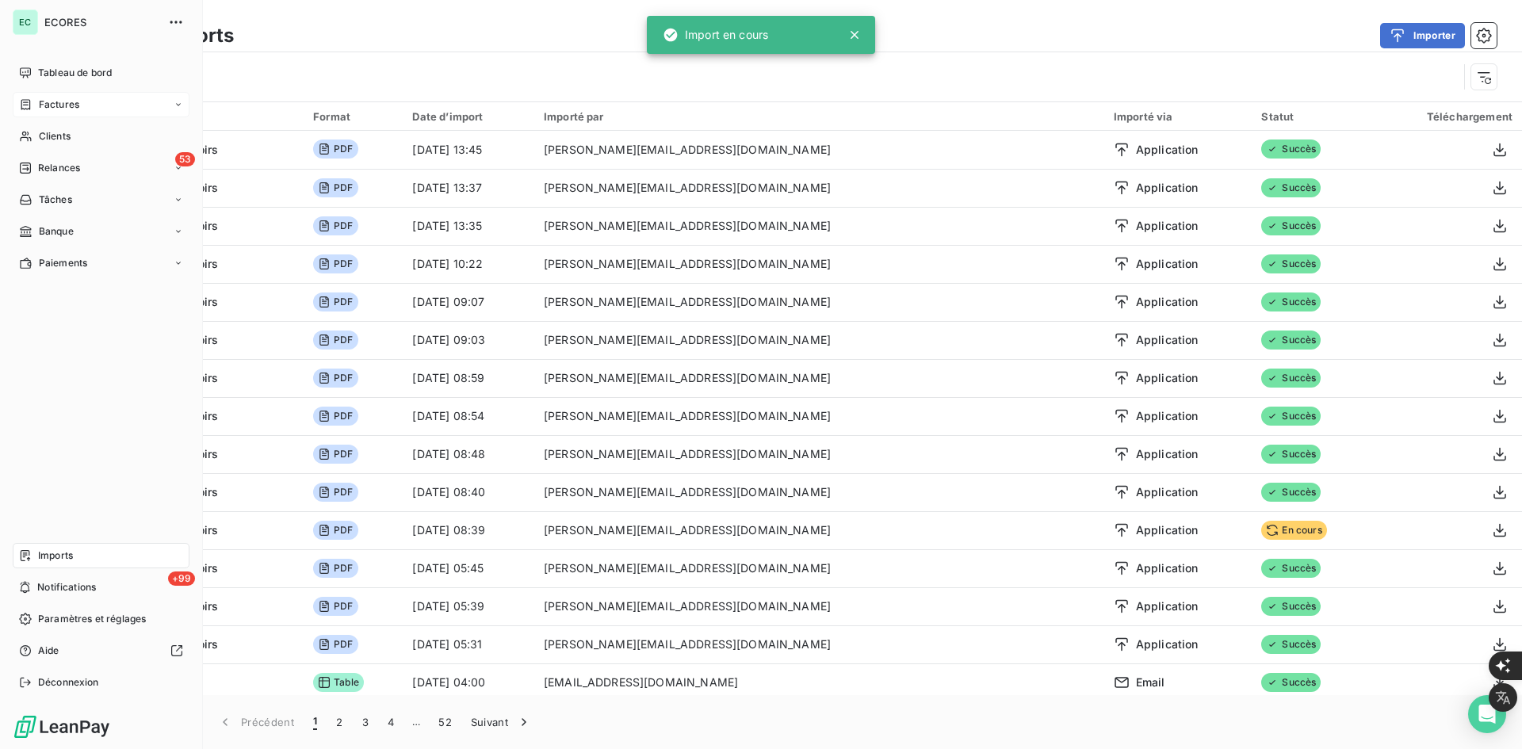
click at [44, 98] on span "Factures" at bounding box center [59, 104] width 40 height 14
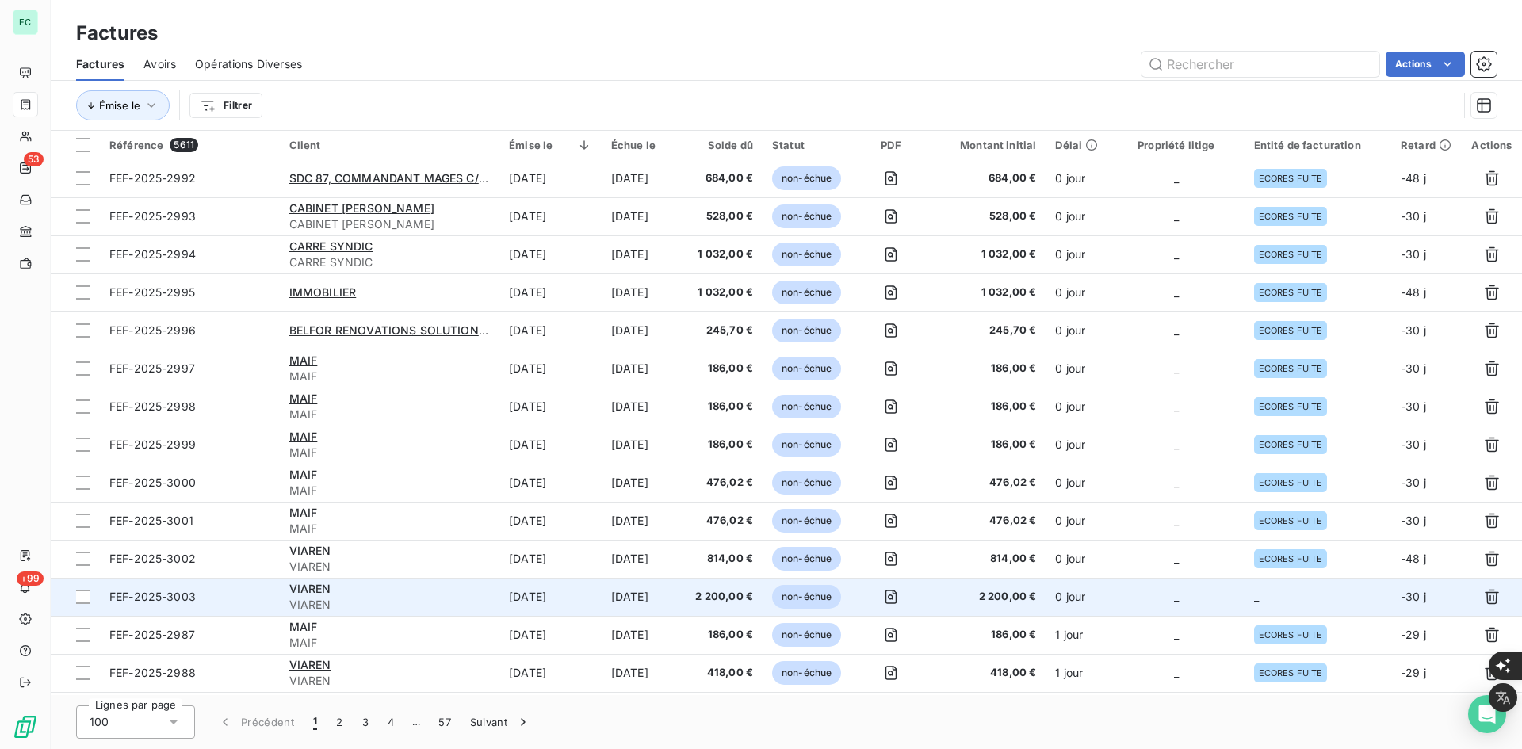
click at [1276, 588] on td "_" at bounding box center [1317, 597] width 147 height 38
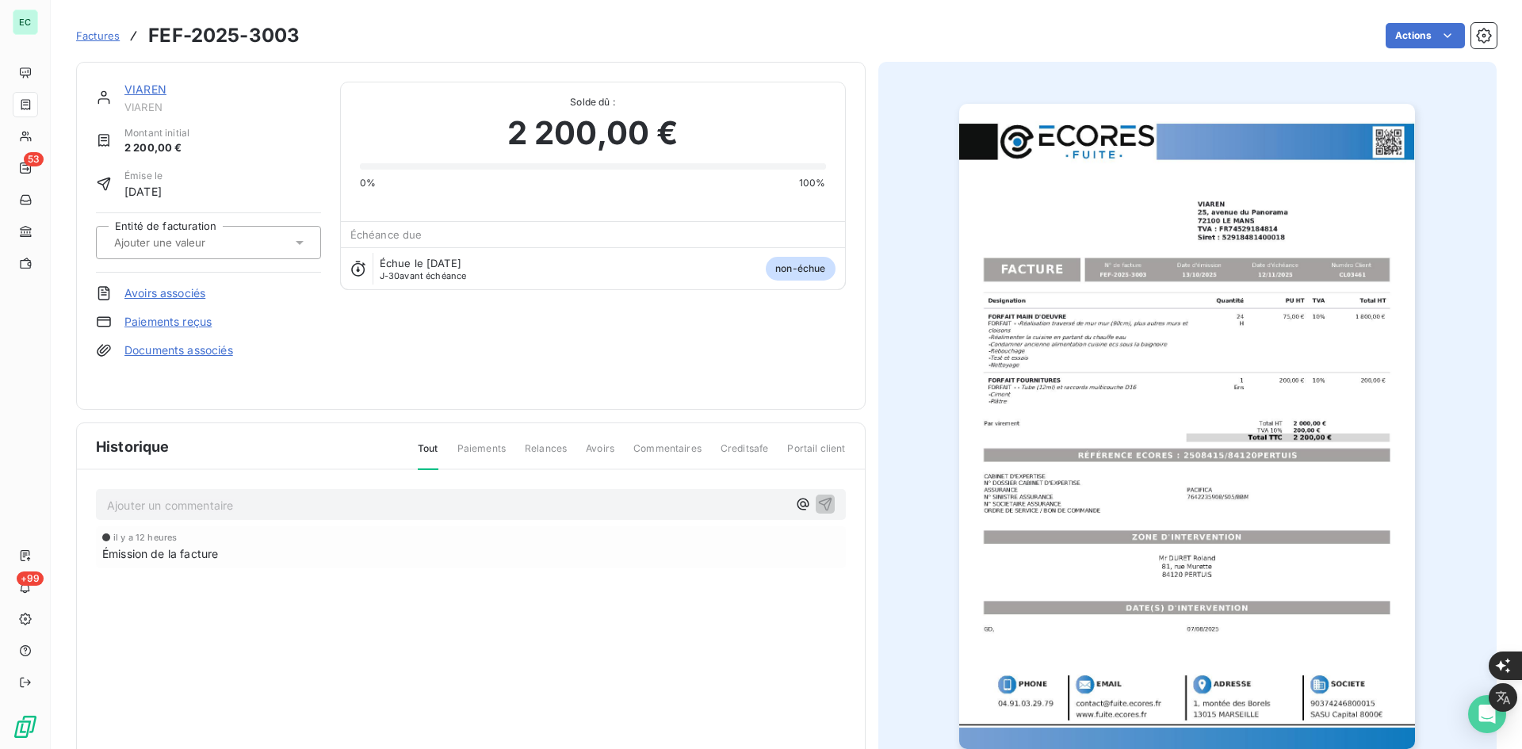
click at [239, 248] on input "text" at bounding box center [192, 242] width 159 height 14
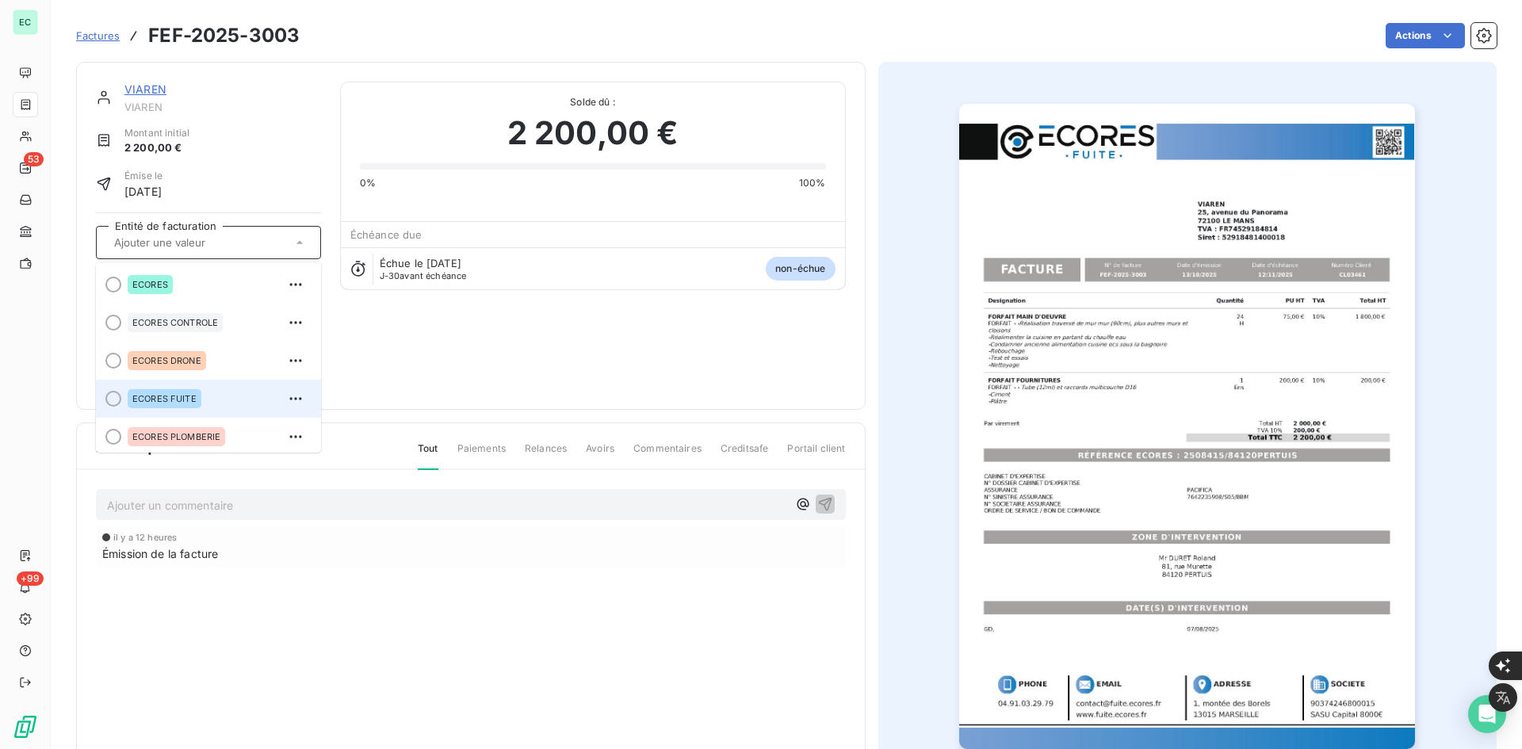
click at [193, 396] on span "ECORES FUITE" at bounding box center [164, 399] width 64 height 10
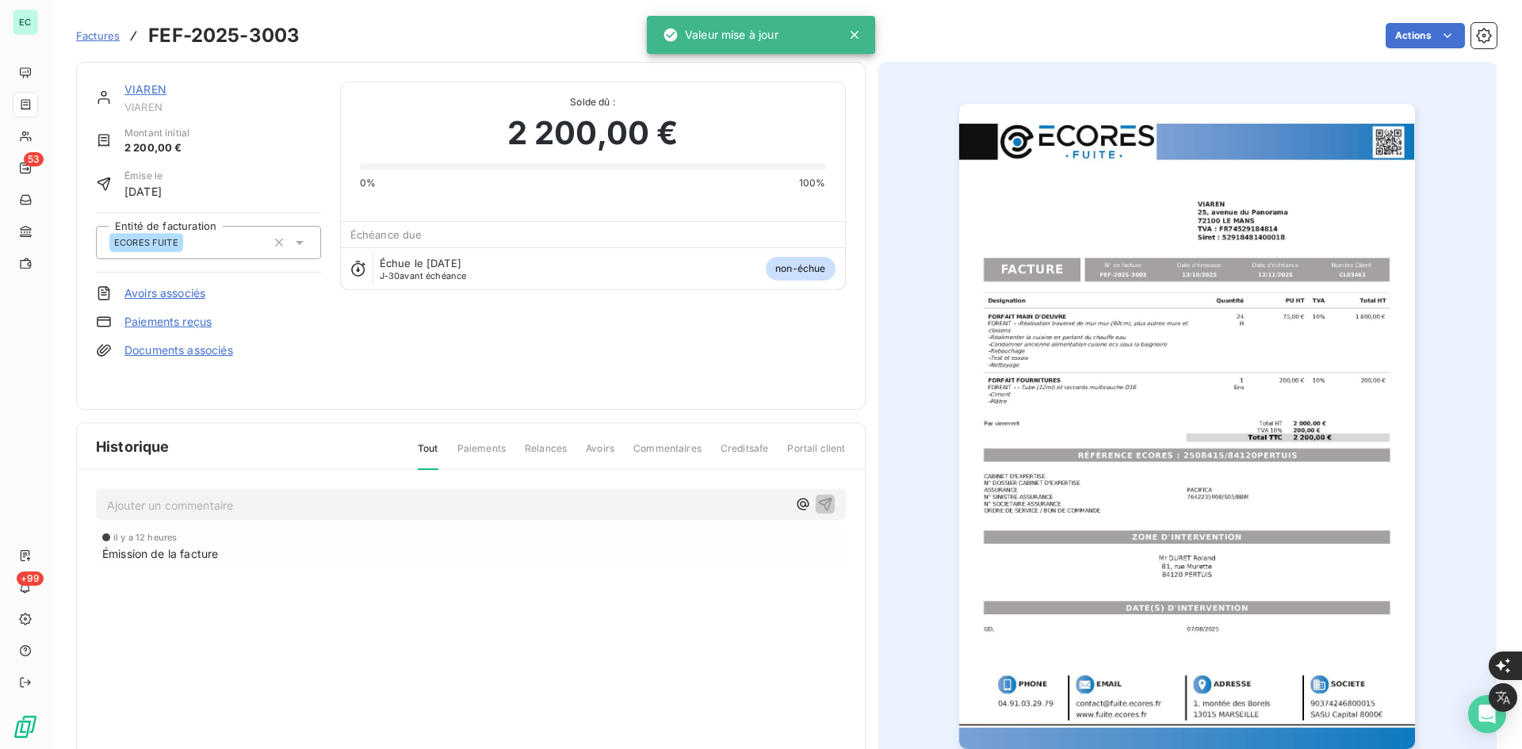
click at [219, 354] on link "Documents associés" at bounding box center [178, 350] width 109 height 16
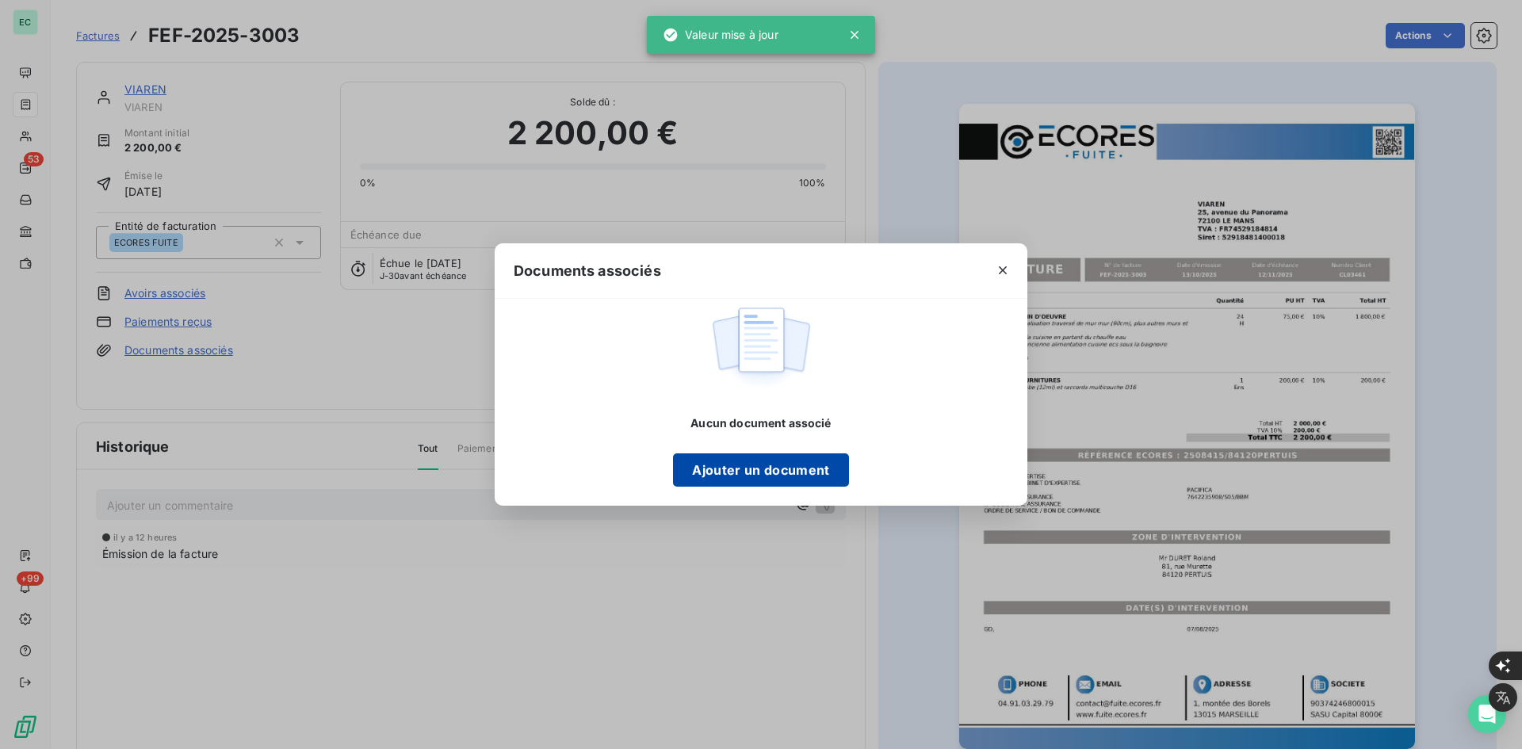
click at [720, 481] on button "Ajouter un document" at bounding box center [760, 469] width 175 height 33
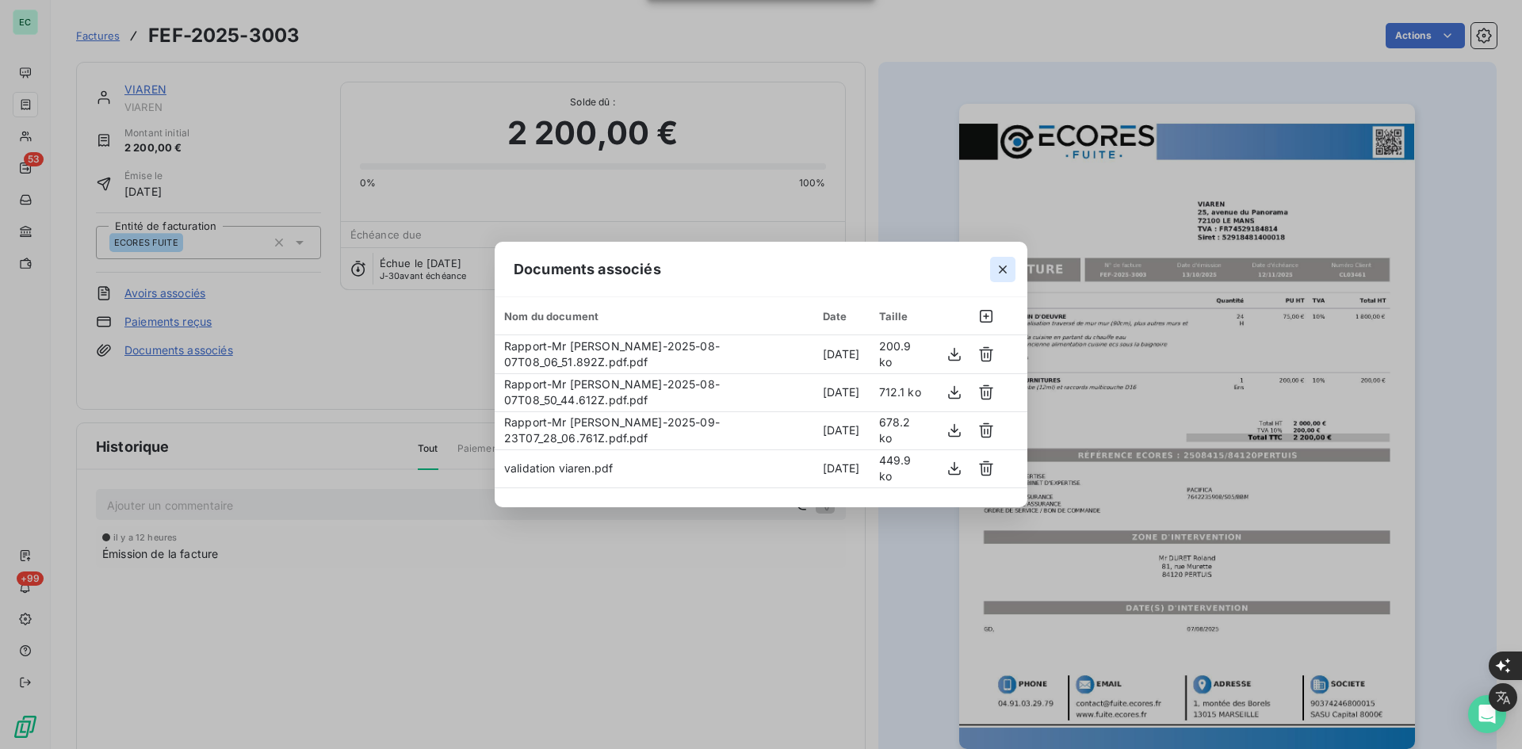
click at [1005, 269] on icon "button" at bounding box center [1003, 270] width 16 height 16
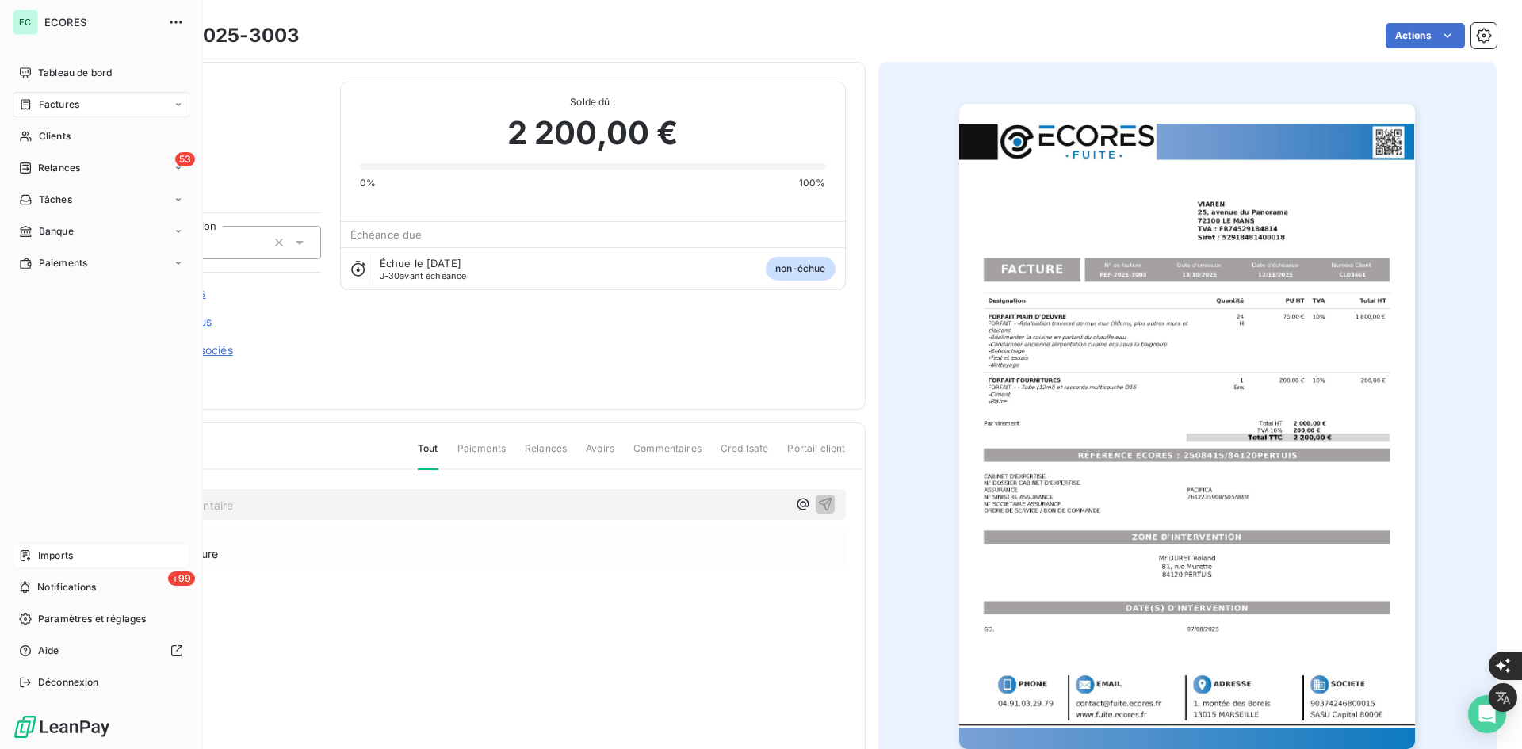
click at [48, 559] on span "Imports" at bounding box center [55, 555] width 35 height 14
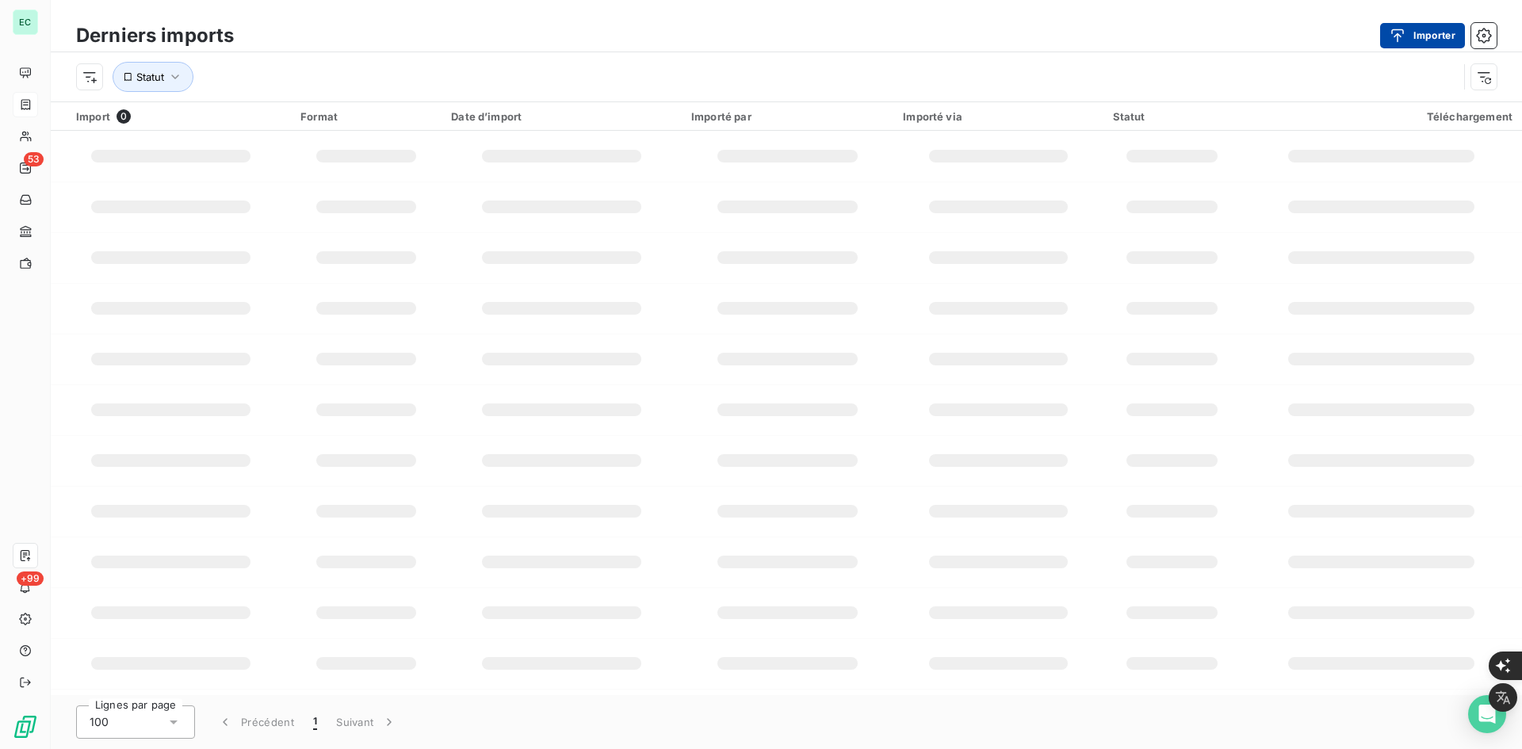
click at [1423, 30] on button "Importer" at bounding box center [1422, 35] width 85 height 25
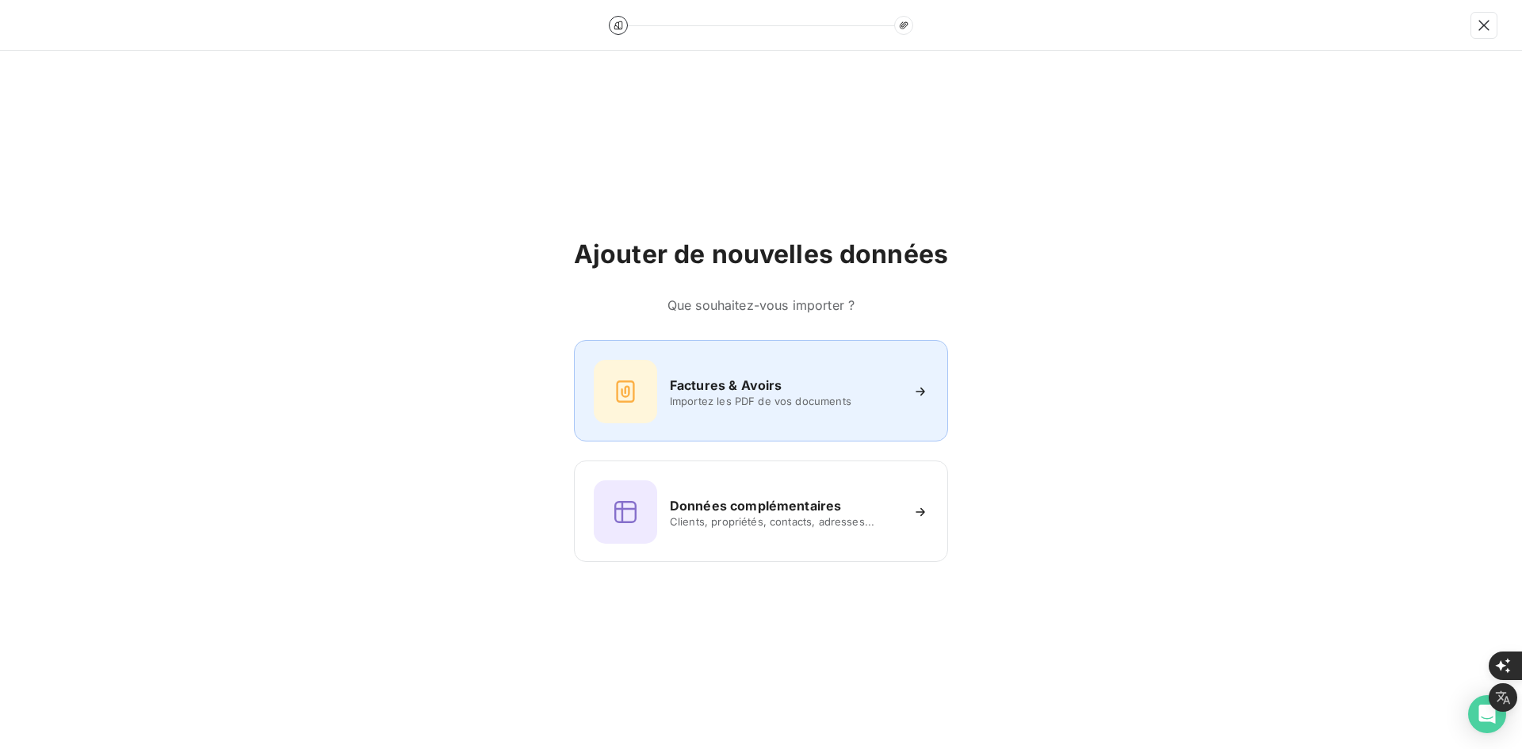
click at [857, 368] on div "Factures & Avoirs Importez les PDF de vos documents" at bounding box center [761, 391] width 334 height 63
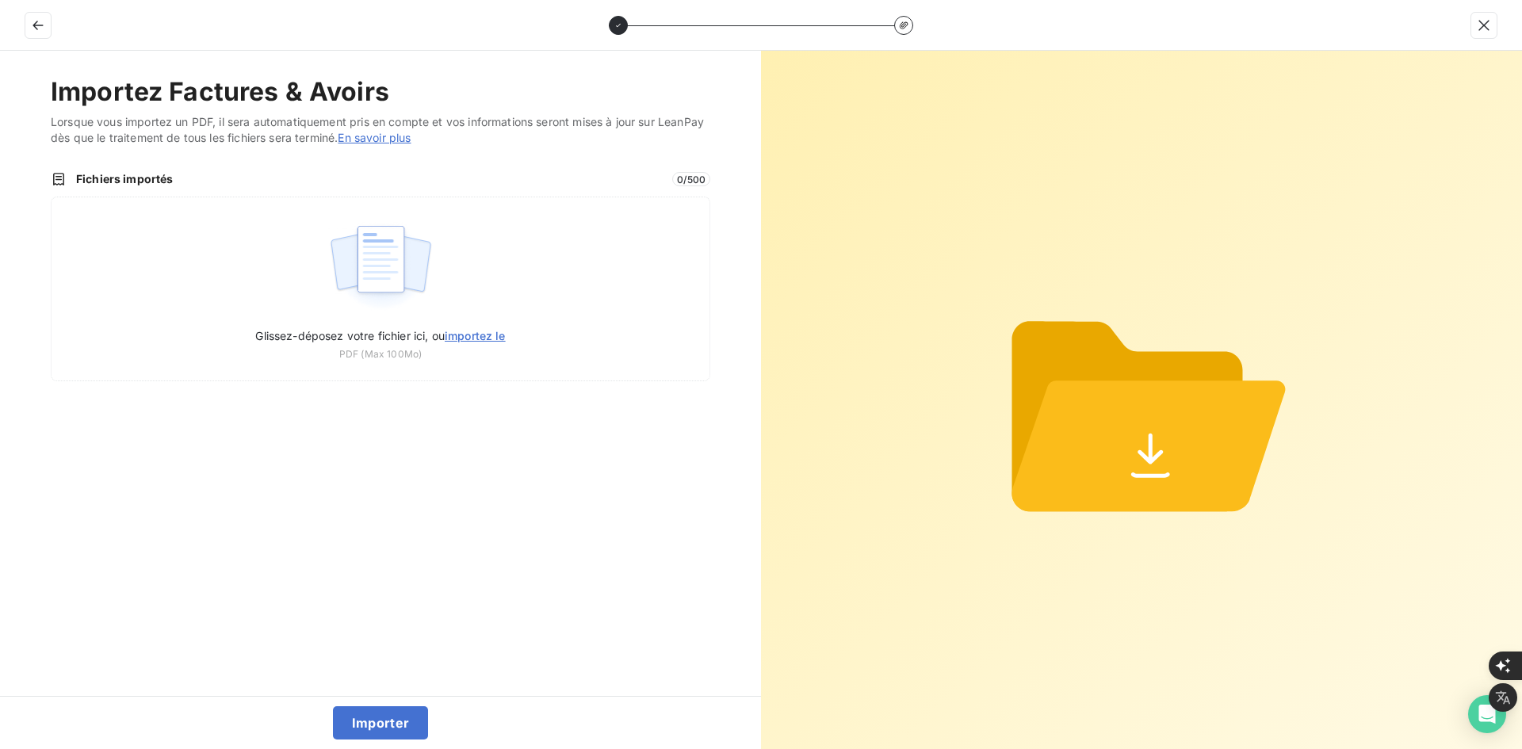
click at [617, 297] on div "Glissez-déposez votre fichier ici, ou importez le PDF (Max 100Mo)" at bounding box center [380, 289] width 659 height 185
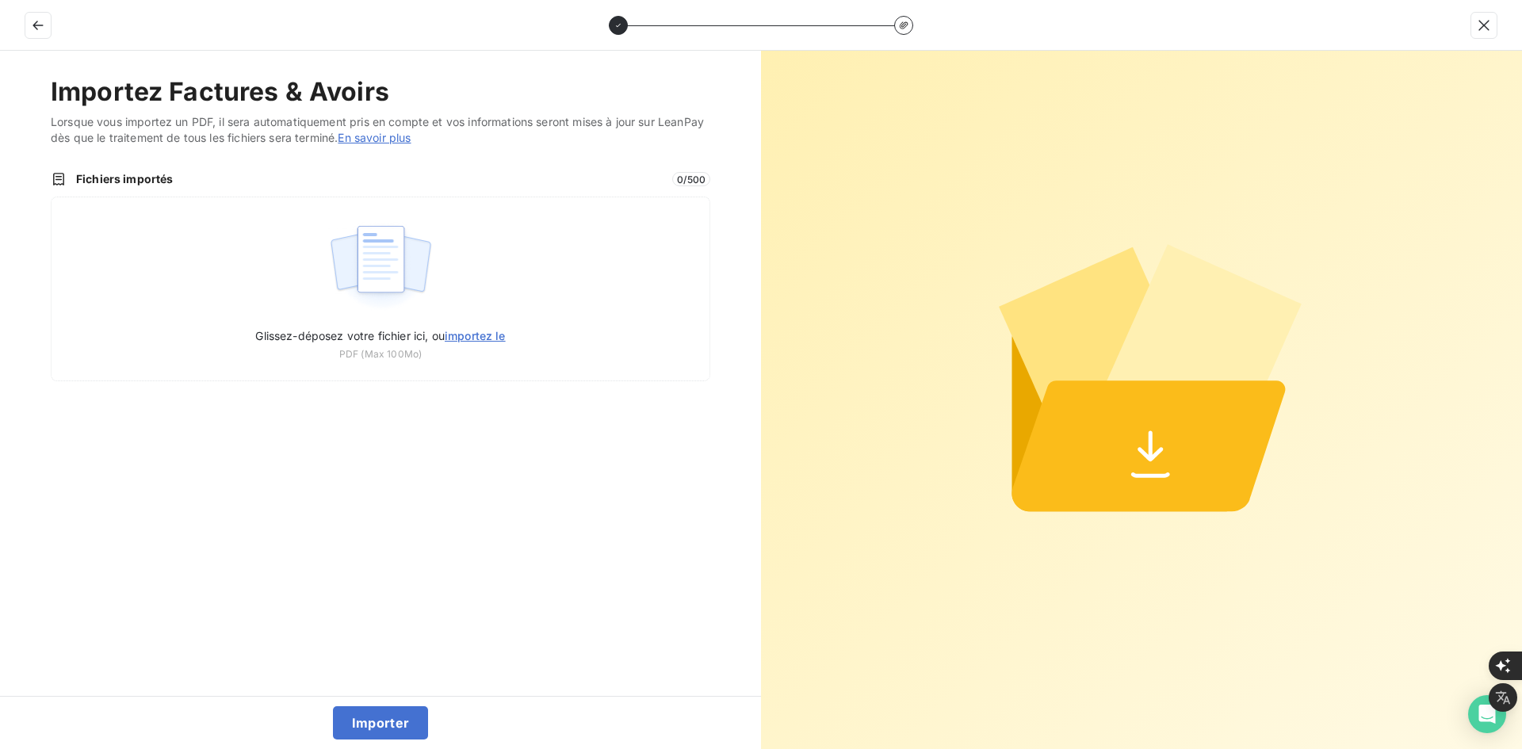
type input "C:\fakepath\FEF-2025-3004.pdf"
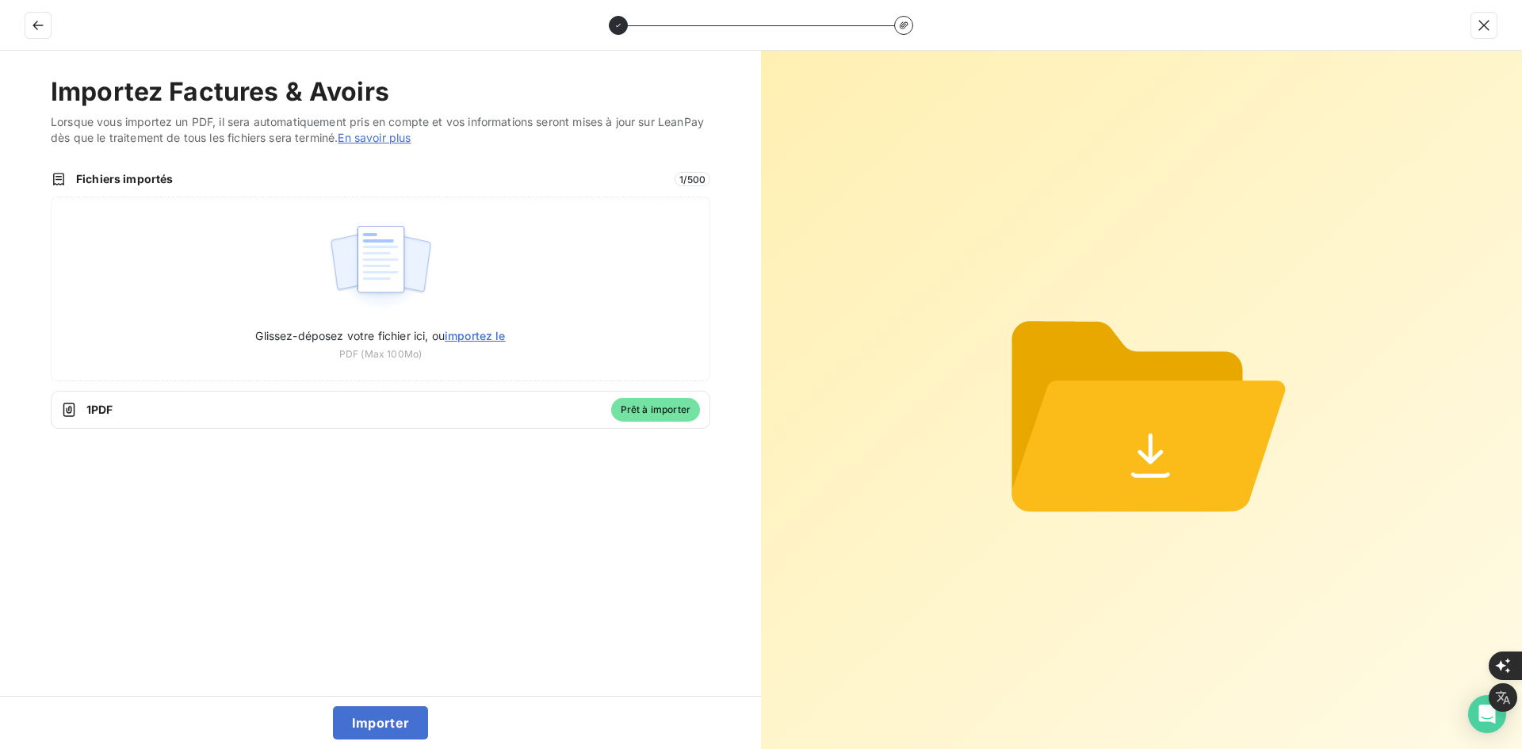
click at [409, 705] on div "Importer" at bounding box center [380, 722] width 761 height 53
click at [410, 721] on button "Importer" at bounding box center [381, 722] width 96 height 33
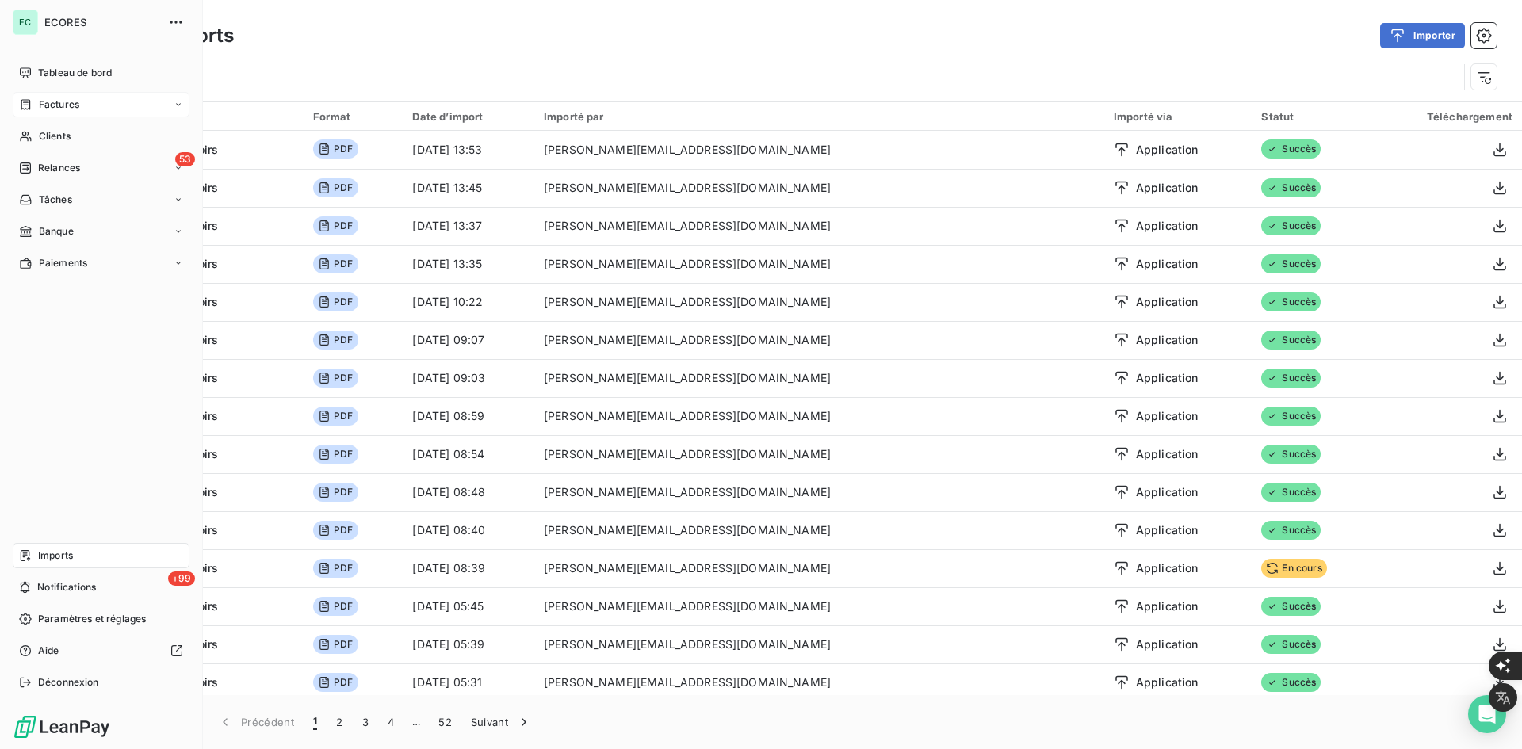
click at [34, 101] on div "Factures" at bounding box center [49, 104] width 60 height 14
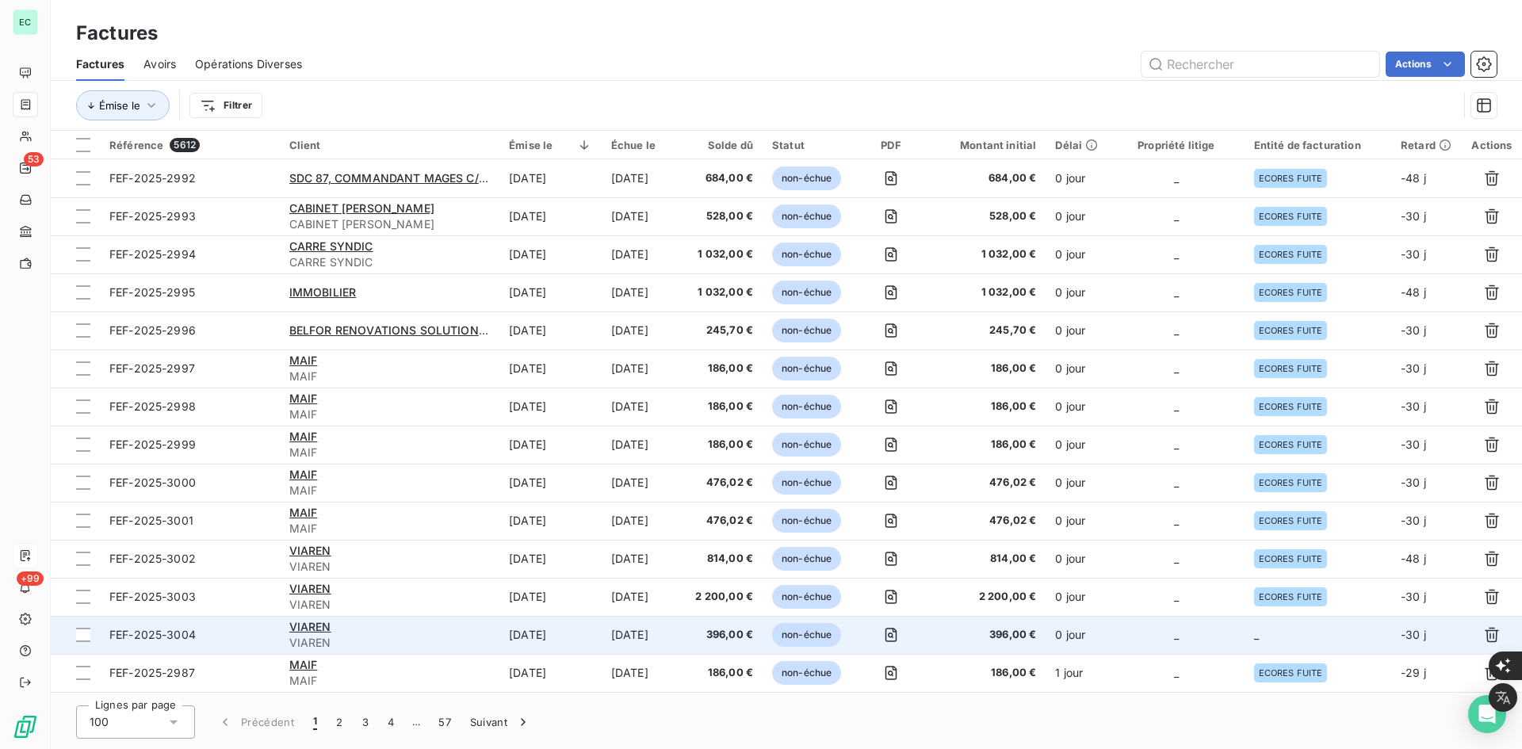
click at [1312, 644] on td "_" at bounding box center [1317, 635] width 147 height 38
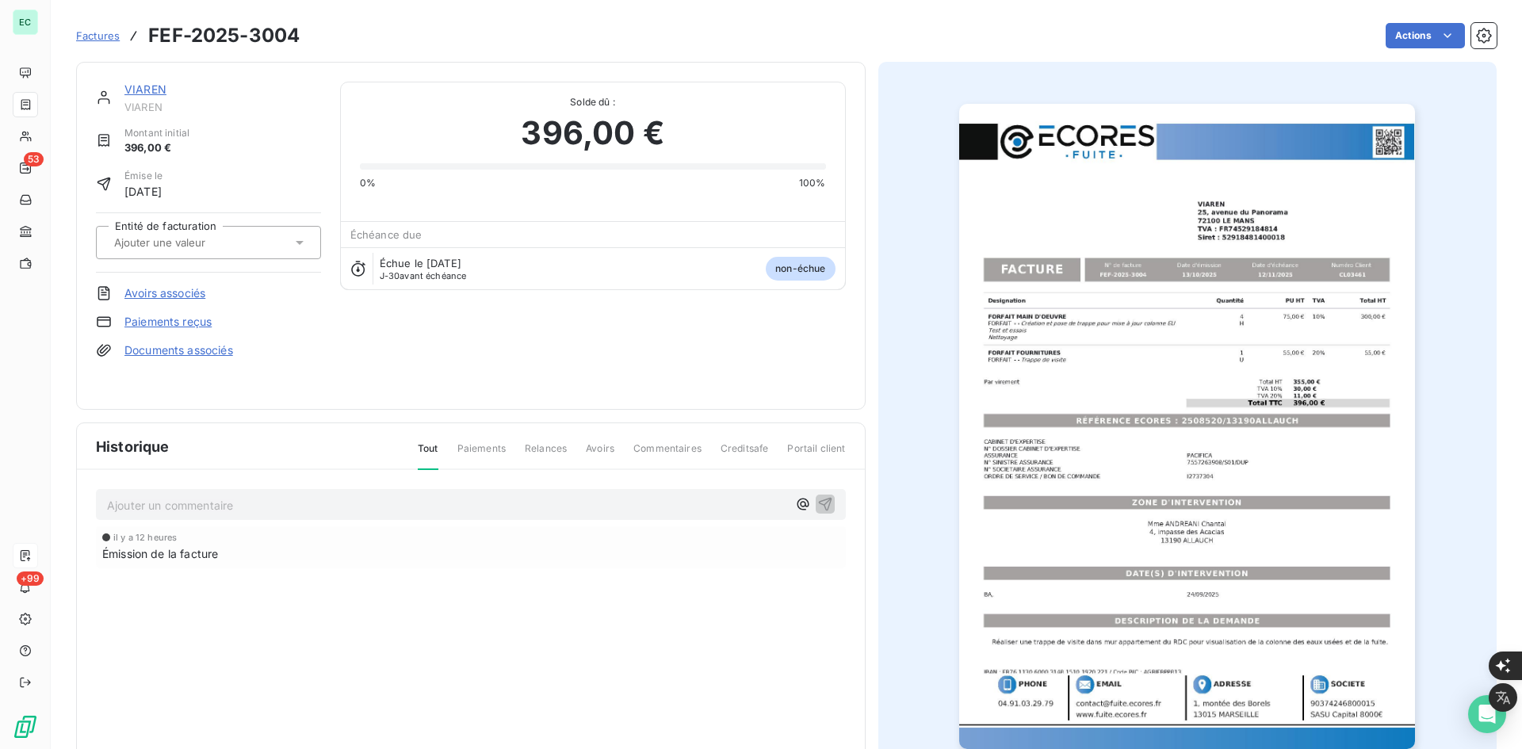
click at [218, 345] on link "Documents associés" at bounding box center [178, 350] width 109 height 16
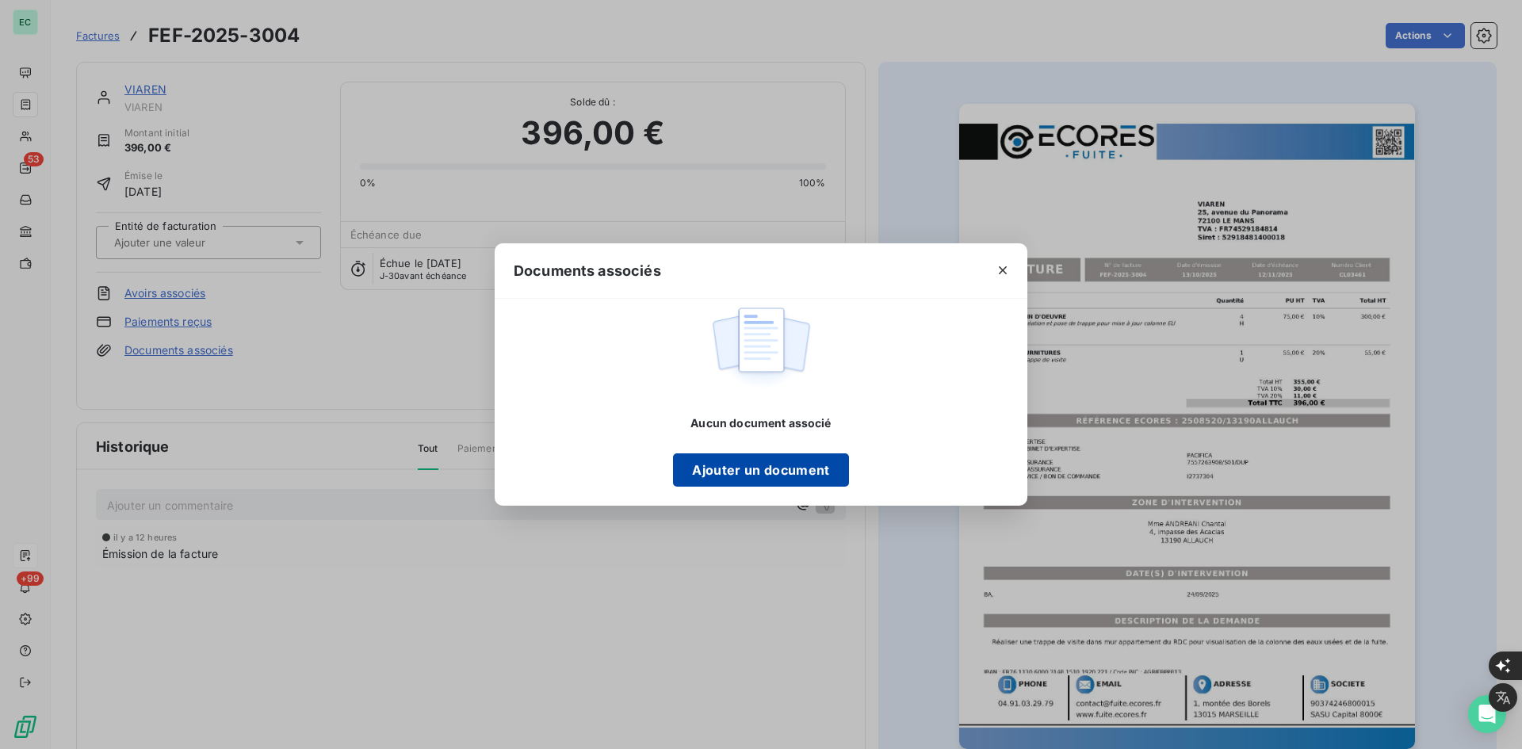
click at [778, 458] on button "Ajouter un document" at bounding box center [760, 469] width 175 height 33
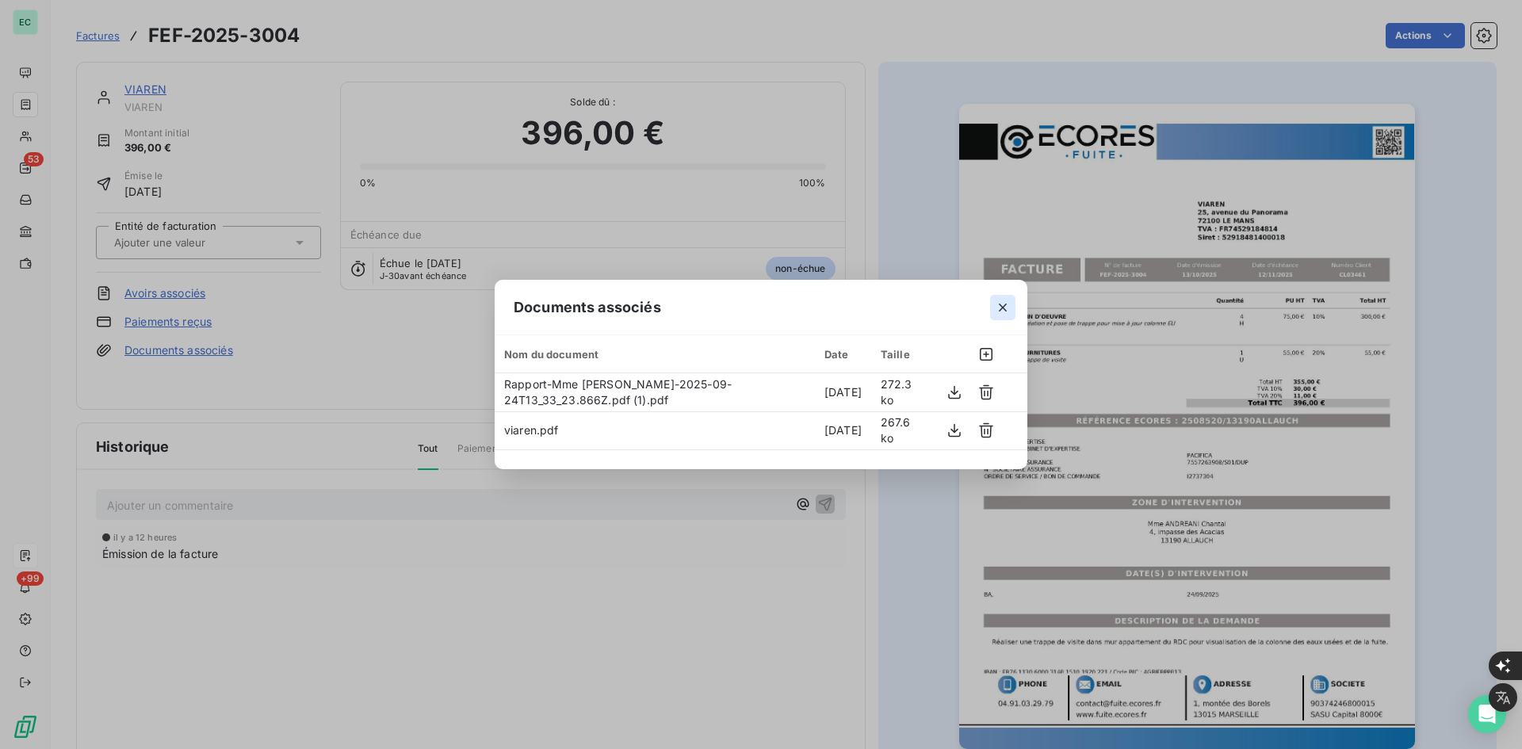
click at [999, 311] on icon "button" at bounding box center [1003, 308] width 16 height 16
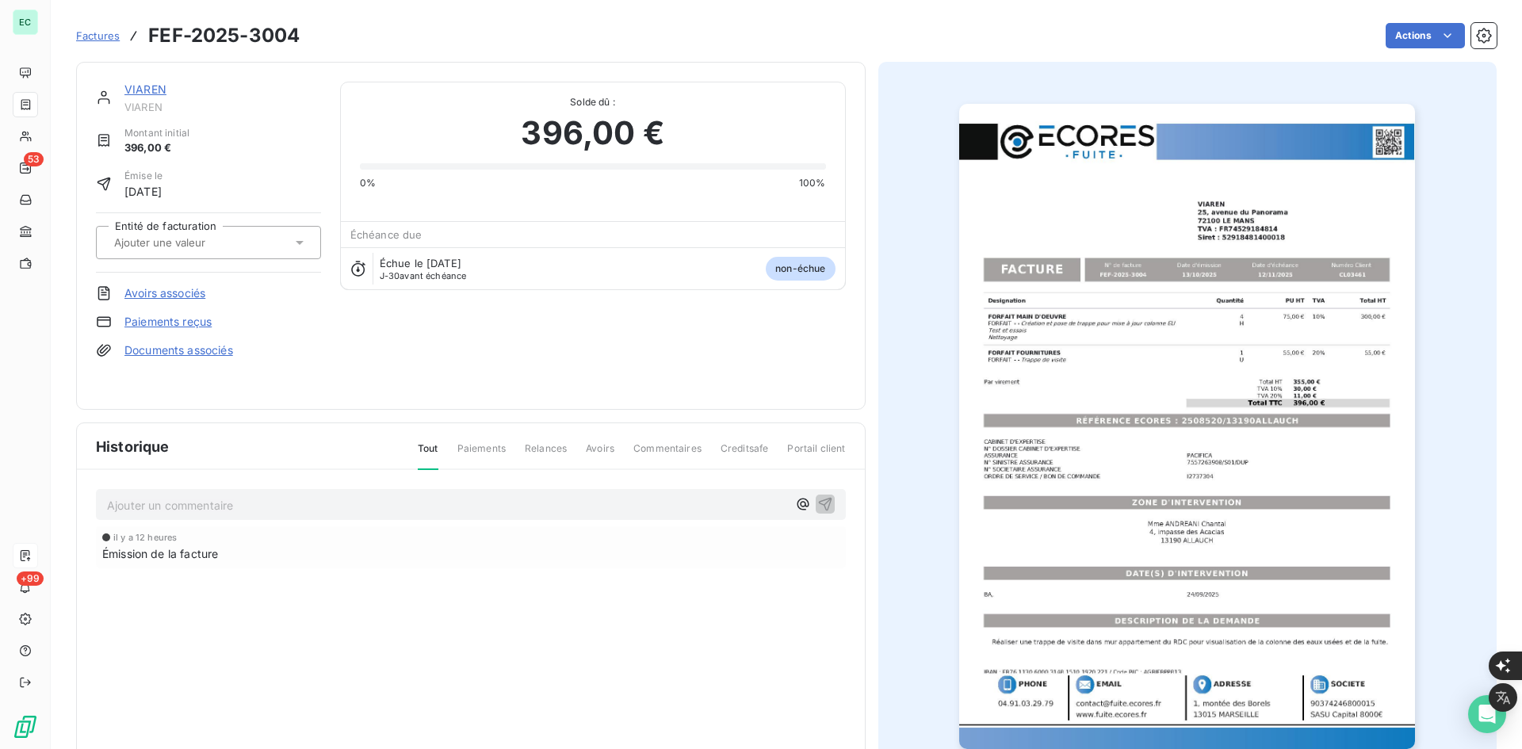
click at [258, 239] on div at bounding box center [200, 242] width 182 height 21
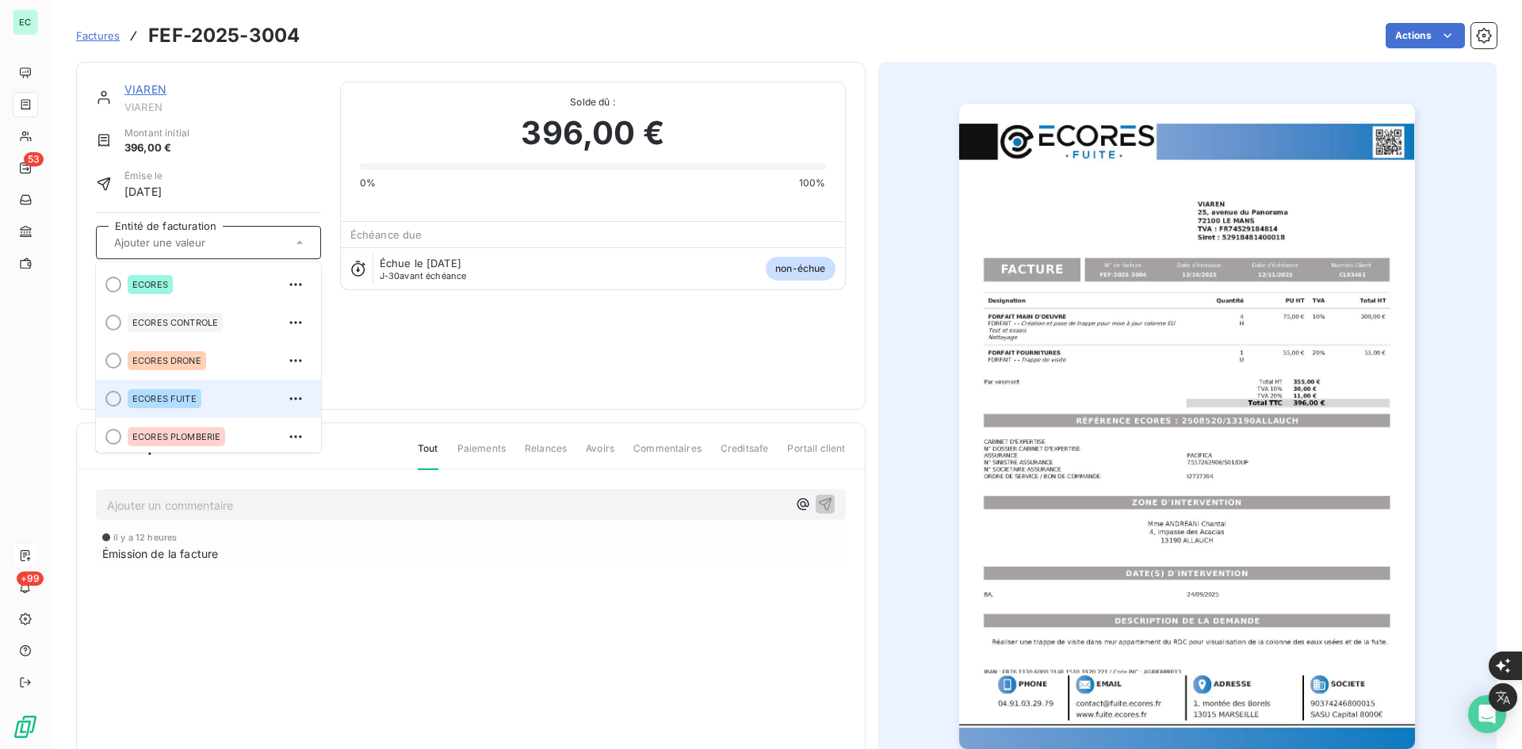
click at [172, 403] on div "ECORES FUITE" at bounding box center [165, 398] width 74 height 19
